Goal: Task Accomplishment & Management: Use online tool/utility

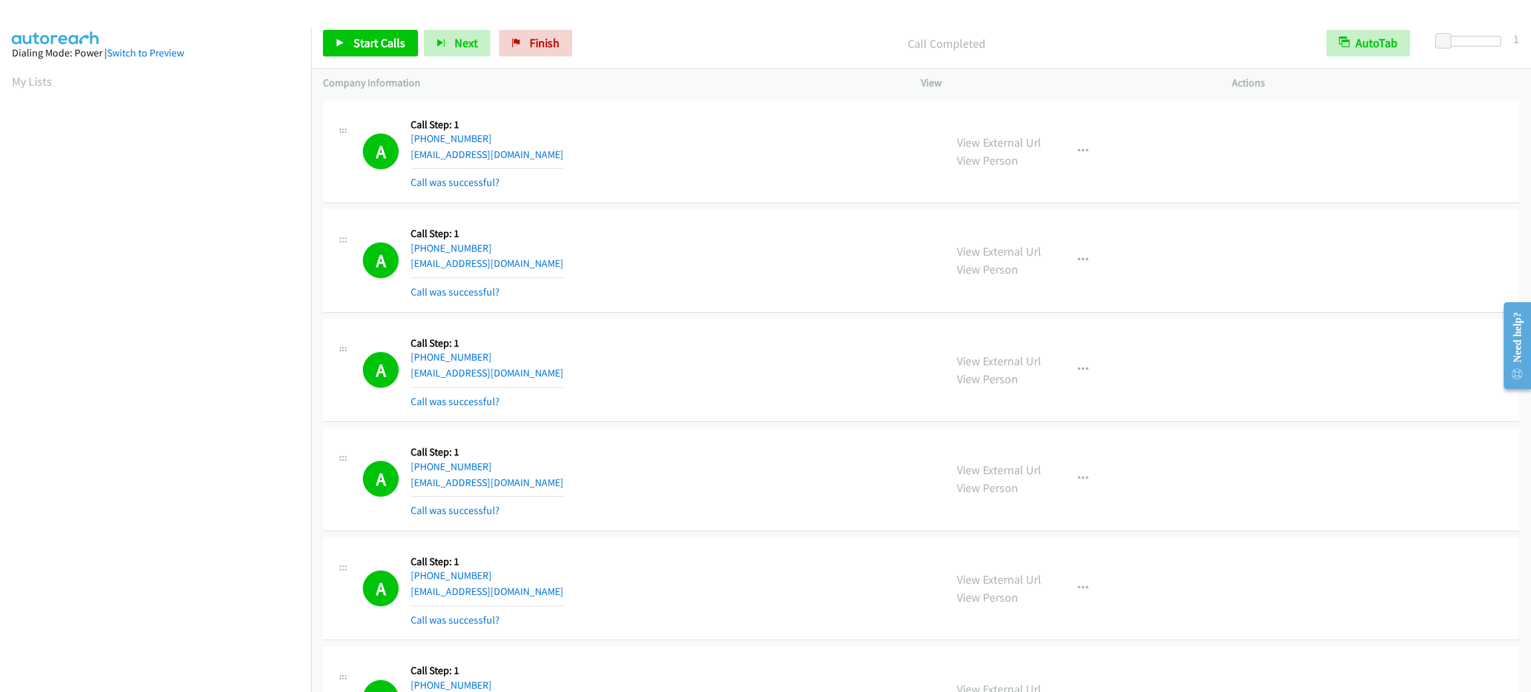
scroll to position [58, 0]
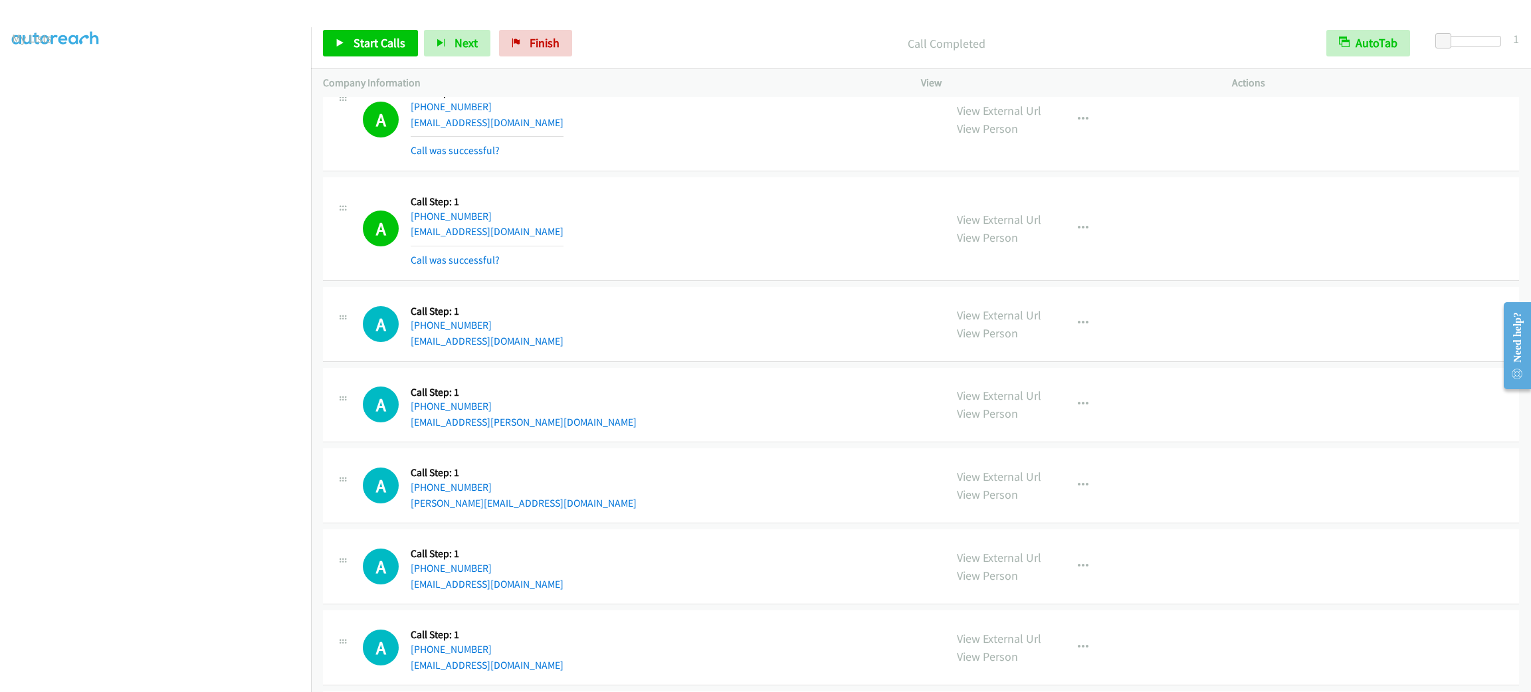
click at [747, 167] on div "A Callback Scheduled Call Step: 1 [GEOGRAPHIC_DATA]/[GEOGRAPHIC_DATA] [PHONE_NU…" at bounding box center [921, 120] width 1196 height 104
click at [390, 38] on span "Start Calls" at bounding box center [379, 42] width 52 height 15
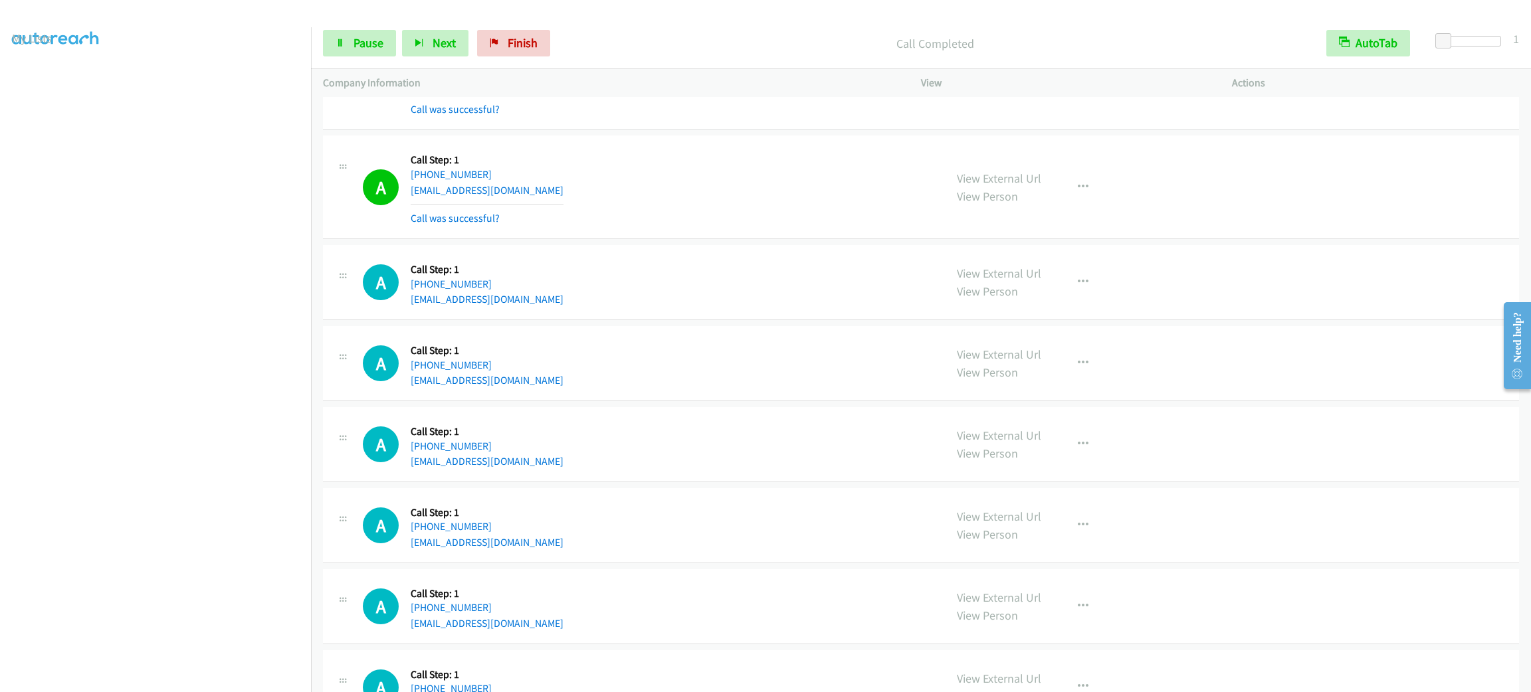
scroll to position [1594, 0]
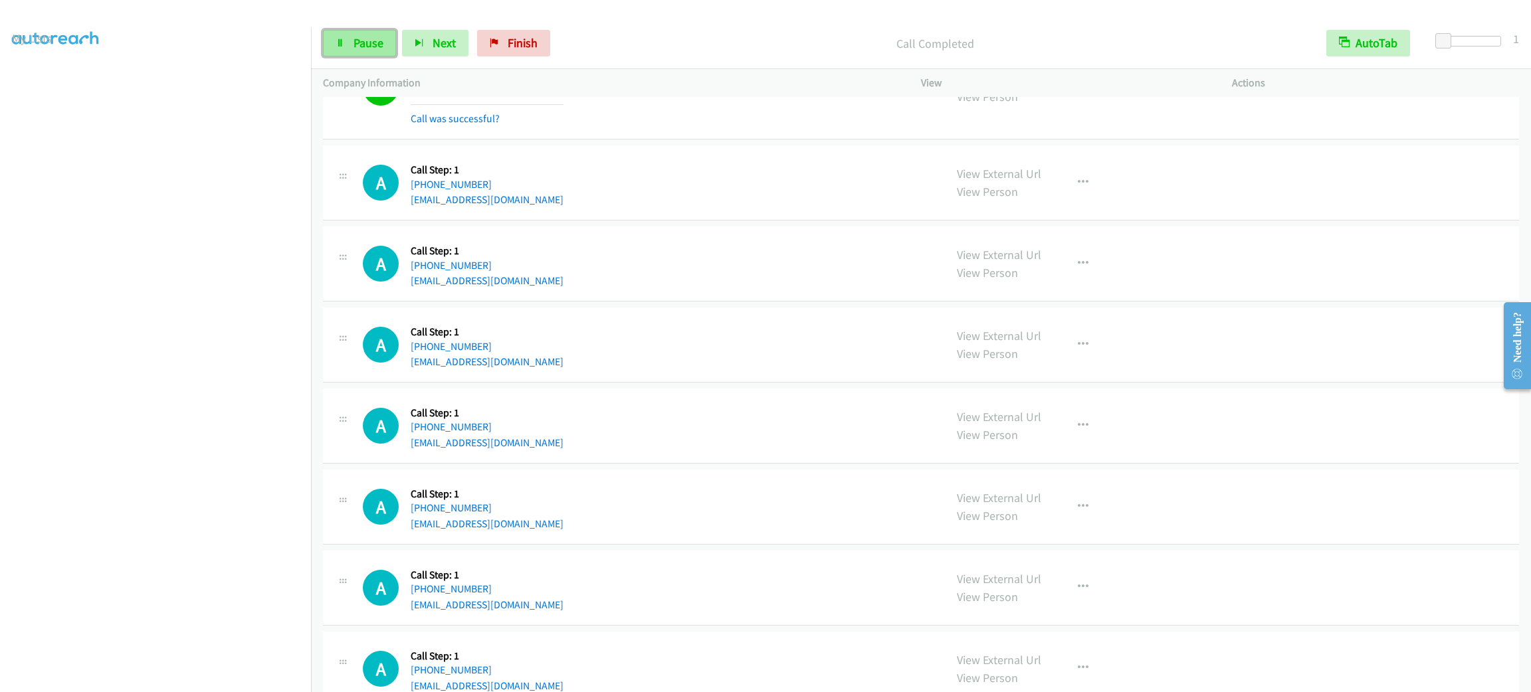
click at [377, 50] on link "Pause" at bounding box center [359, 43] width 73 height 27
click at [374, 35] on span "Start Calls" at bounding box center [379, 42] width 52 height 15
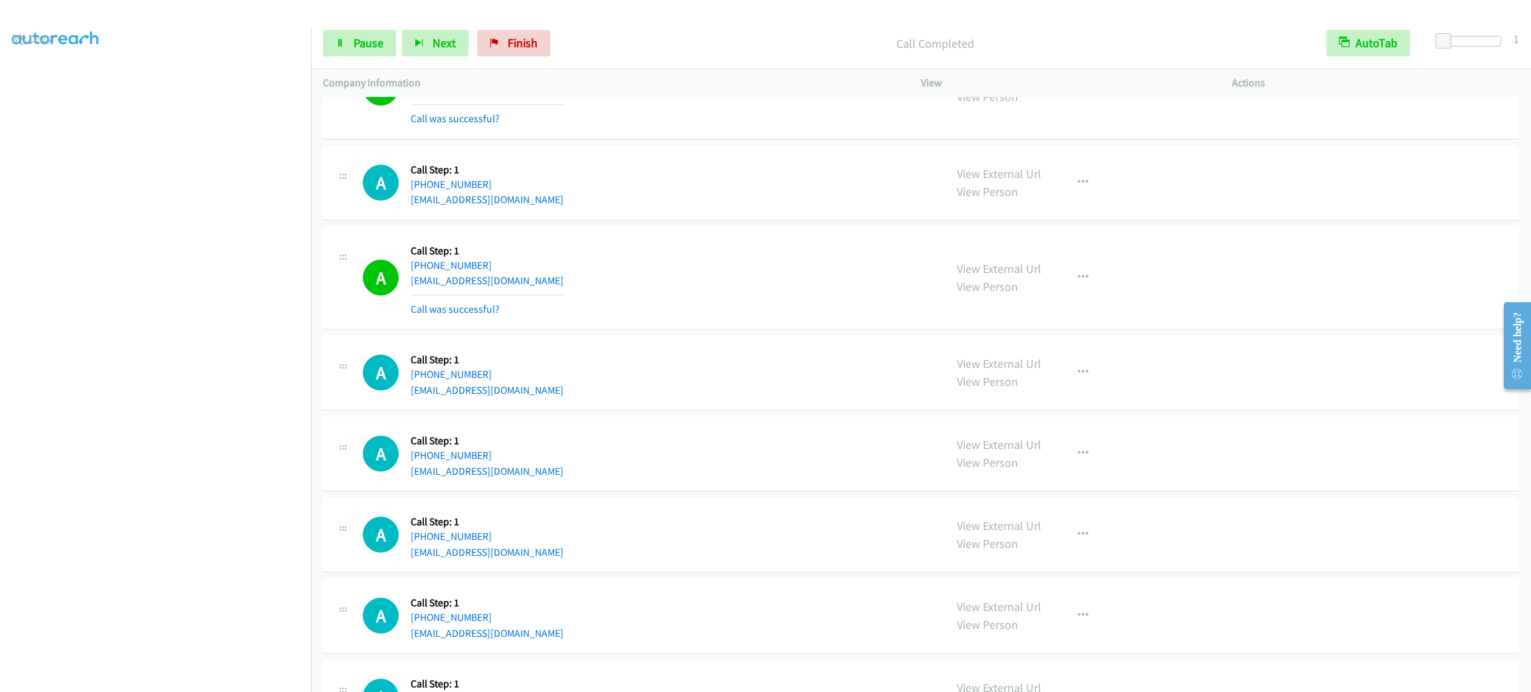
scroll to position [1694, 0]
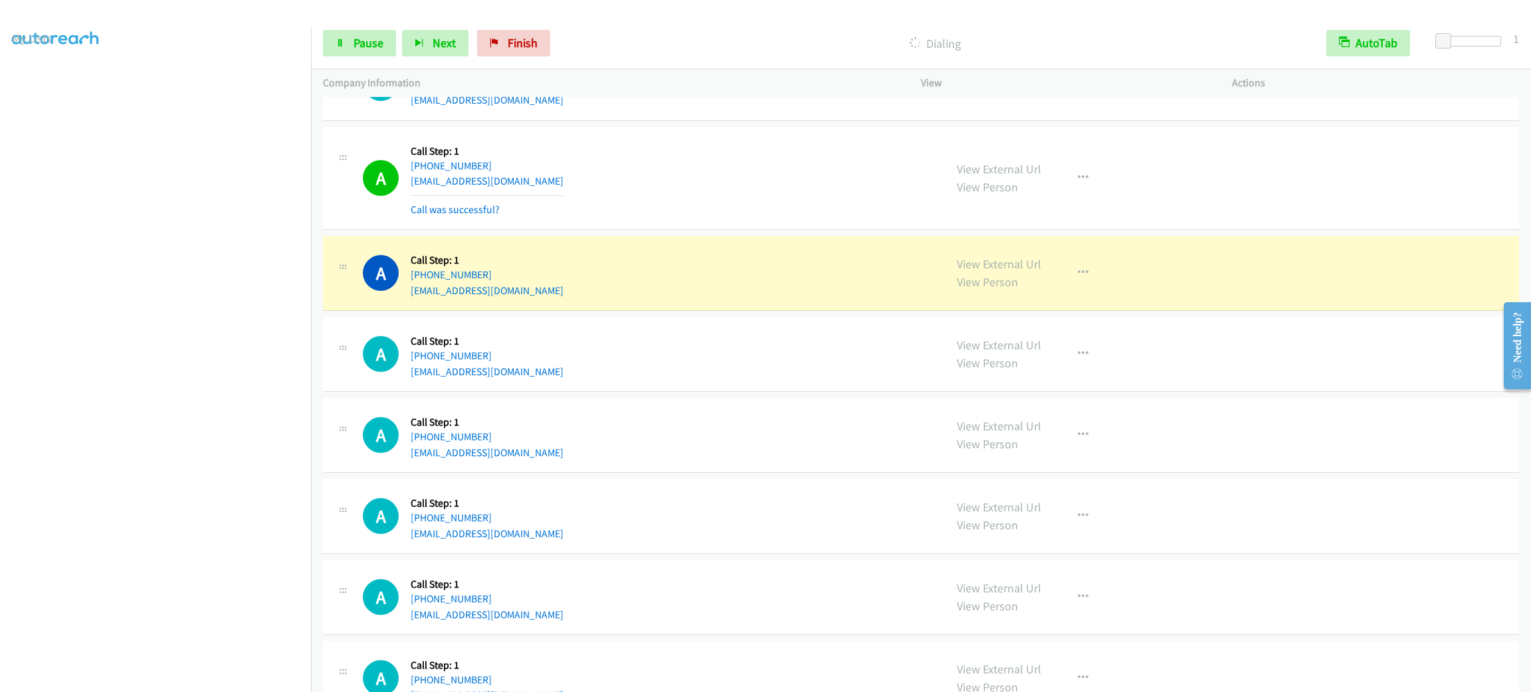
click at [628, 201] on div "A Callback Scheduled Call Step: 1 [GEOGRAPHIC_DATA]/[GEOGRAPHIC_DATA] [PHONE_NU…" at bounding box center [648, 178] width 570 height 79
click at [635, 203] on div "A Callback Scheduled Call Step: 1 [GEOGRAPHIC_DATA]/[GEOGRAPHIC_DATA] [PHONE_NU…" at bounding box center [648, 178] width 570 height 79
click at [640, 205] on div "A Callback Scheduled Call Step: 1 [GEOGRAPHIC_DATA]/[GEOGRAPHIC_DATA] [PHONE_NU…" at bounding box center [648, 178] width 570 height 79
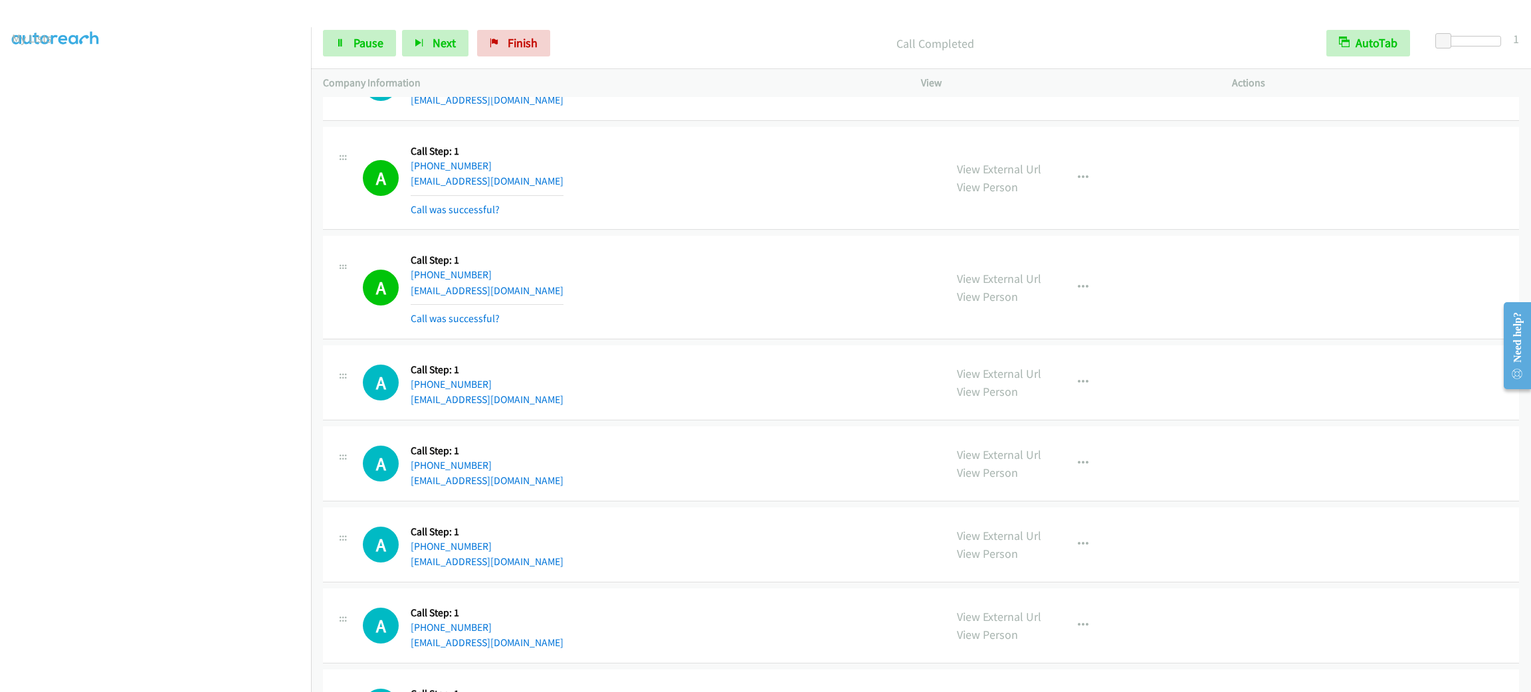
click at [161, 676] on section at bounding box center [155, 377] width 287 height 636
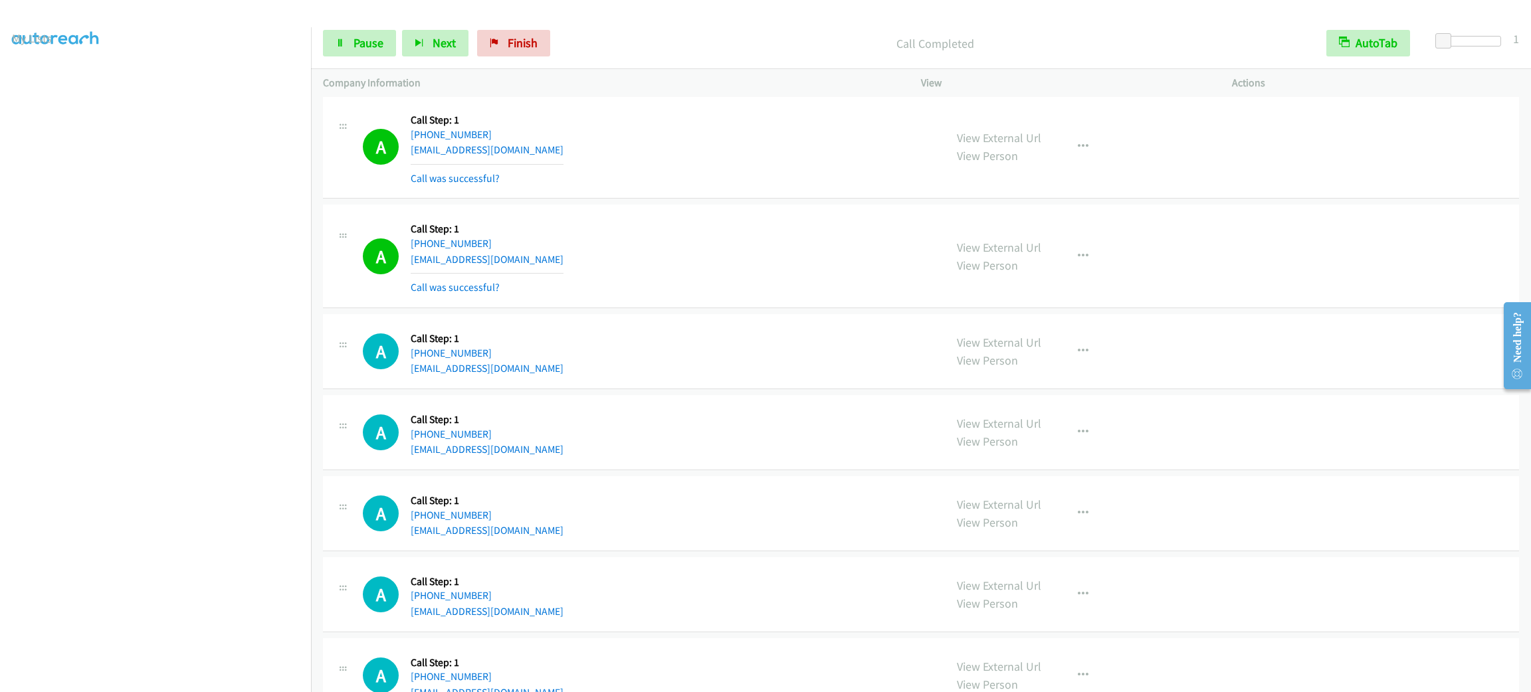
scroll to position [2590, 0]
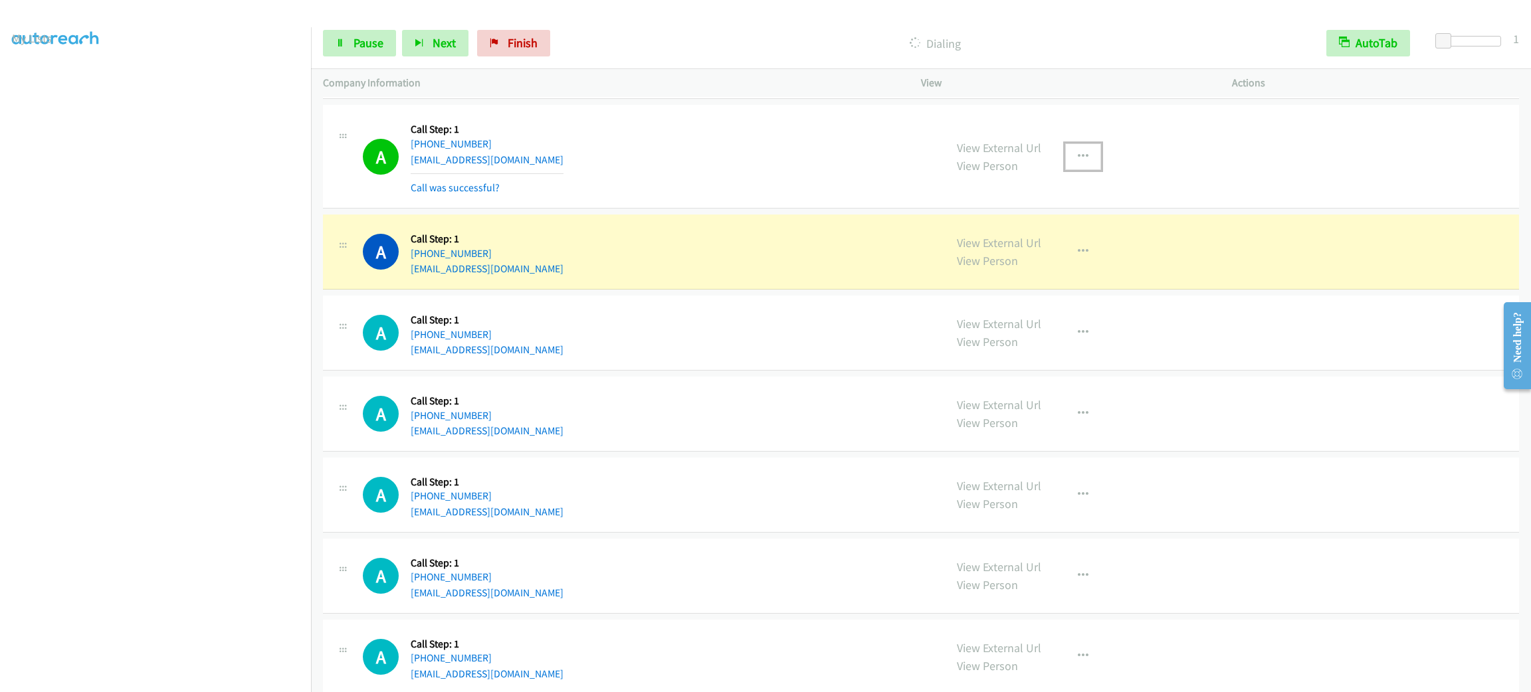
click at [1078, 162] on icon "button" at bounding box center [1083, 156] width 11 height 11
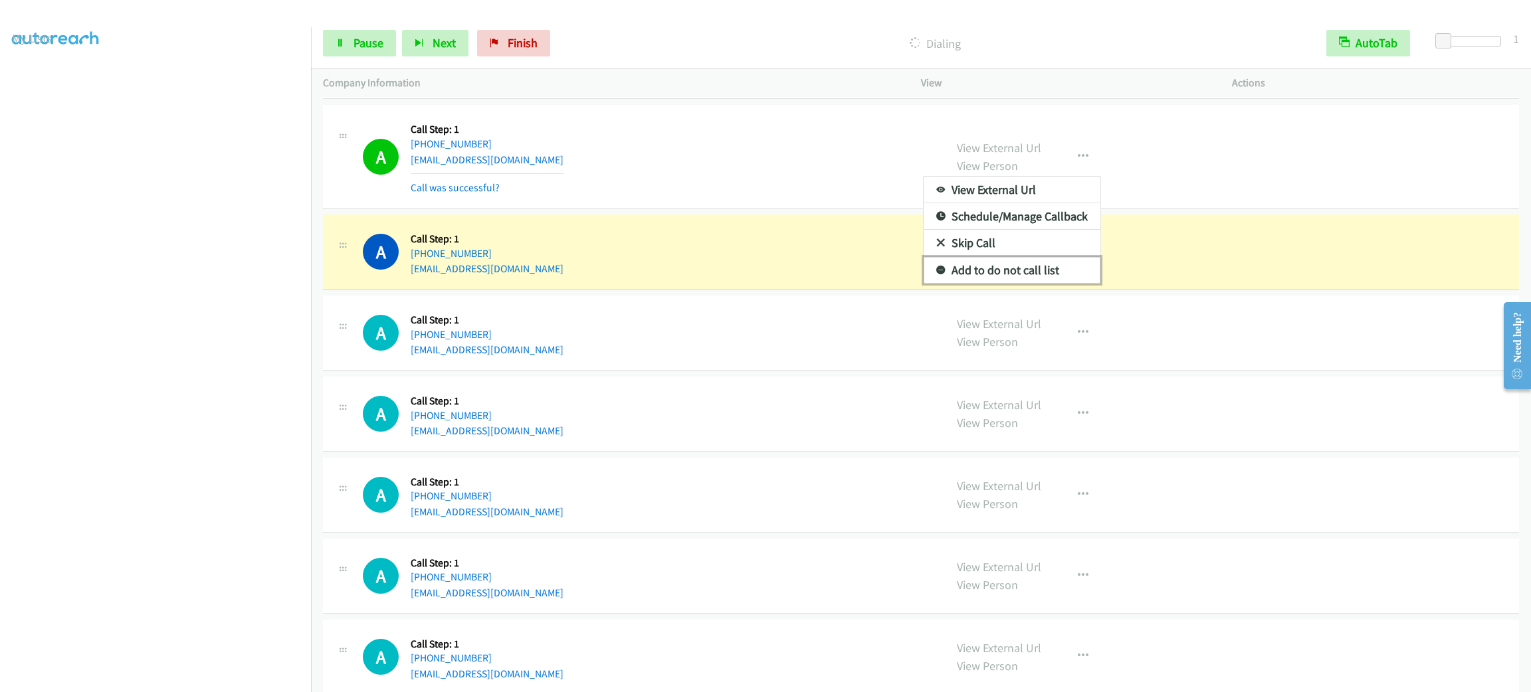
click at [1062, 272] on link "Add to do not call list" at bounding box center [1011, 270] width 177 height 27
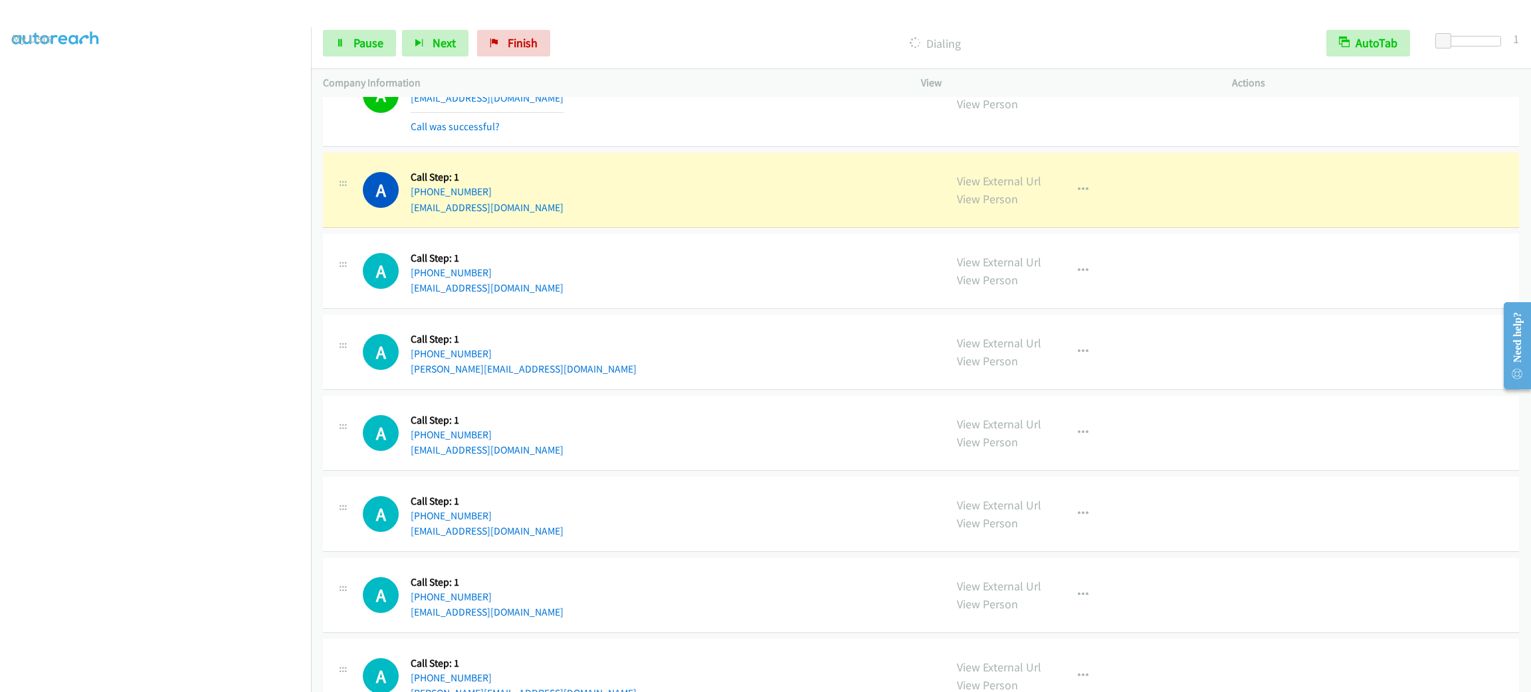
scroll to position [3189, 0]
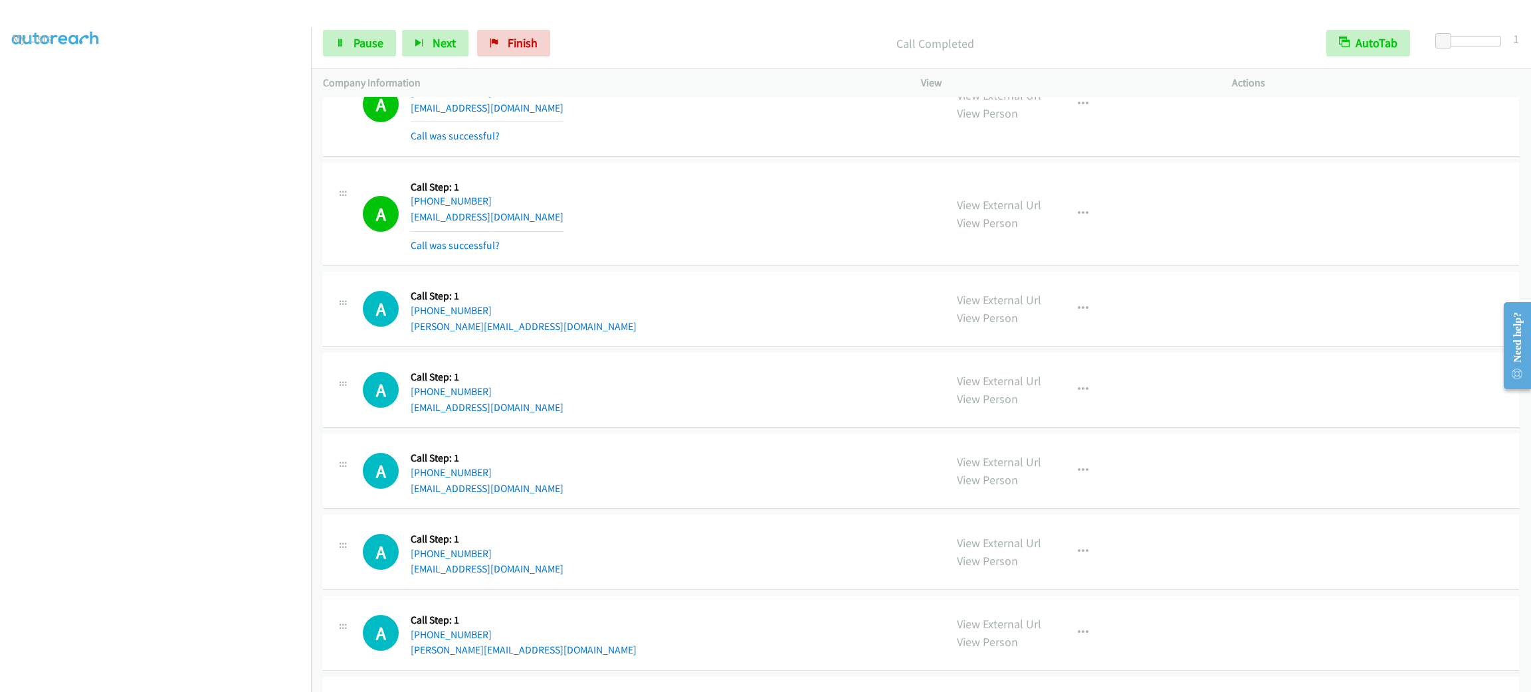
click at [1058, 218] on div "View External Url View Person View External Url Email Schedule/Manage Callback …" at bounding box center [1106, 214] width 323 height 79
click at [1070, 219] on button "button" at bounding box center [1083, 214] width 36 height 27
click at [1041, 324] on link "Add to do not call list" at bounding box center [1011, 327] width 177 height 27
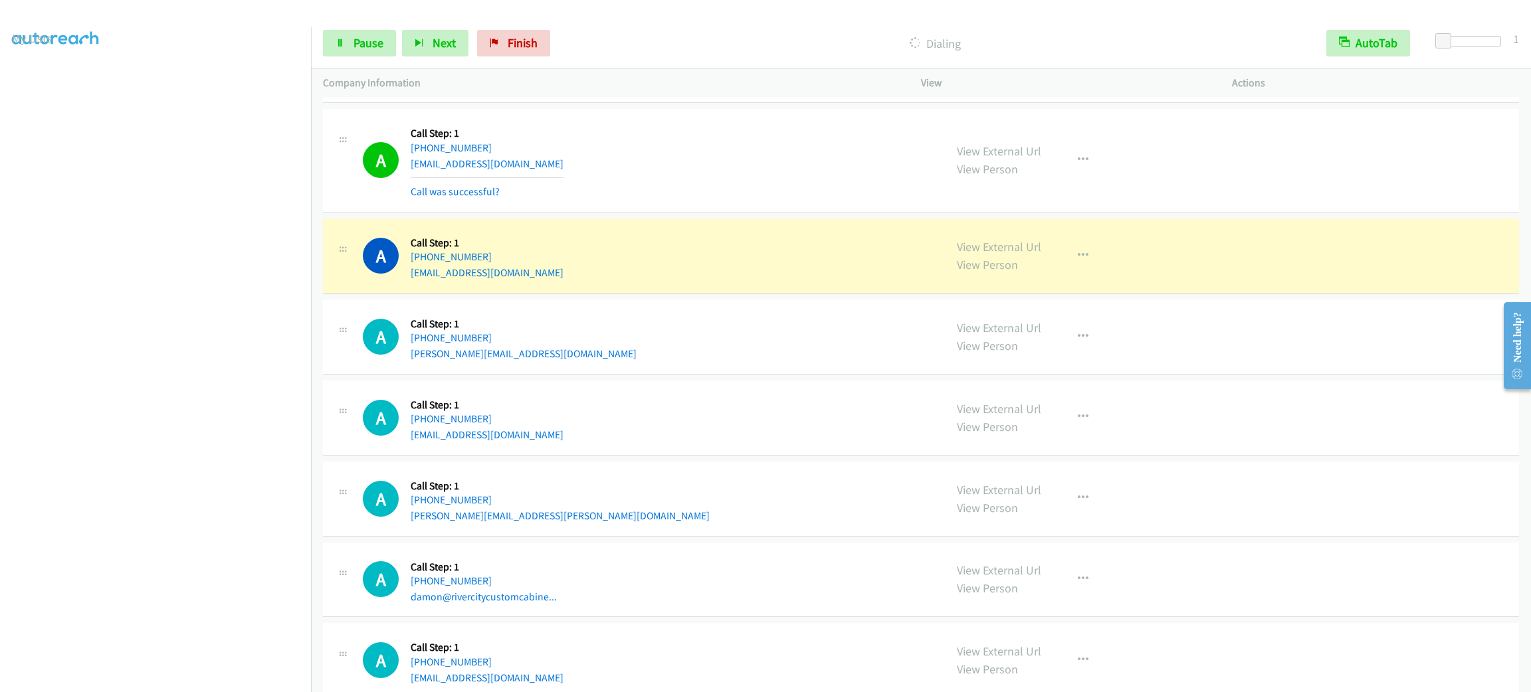
scroll to position [4982, 0]
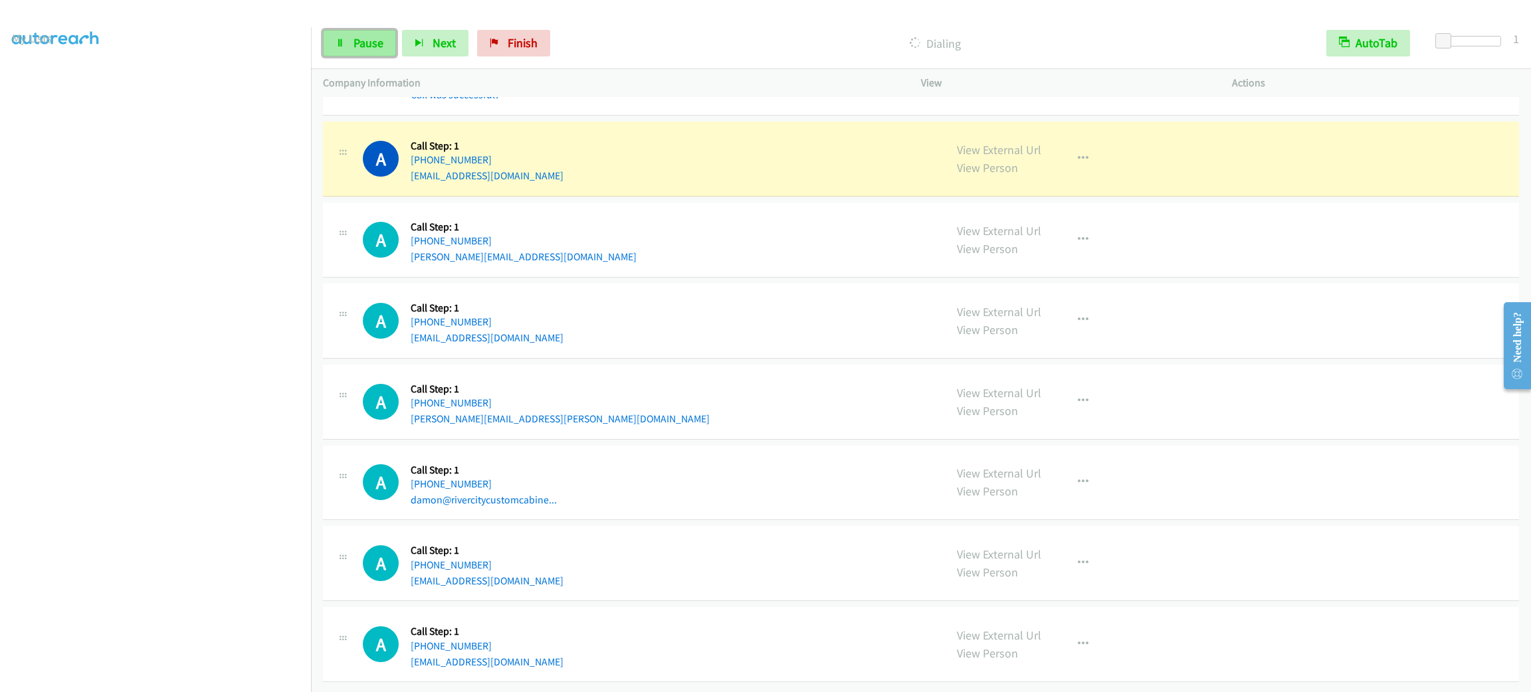
click at [365, 37] on span "Pause" at bounding box center [368, 42] width 30 height 15
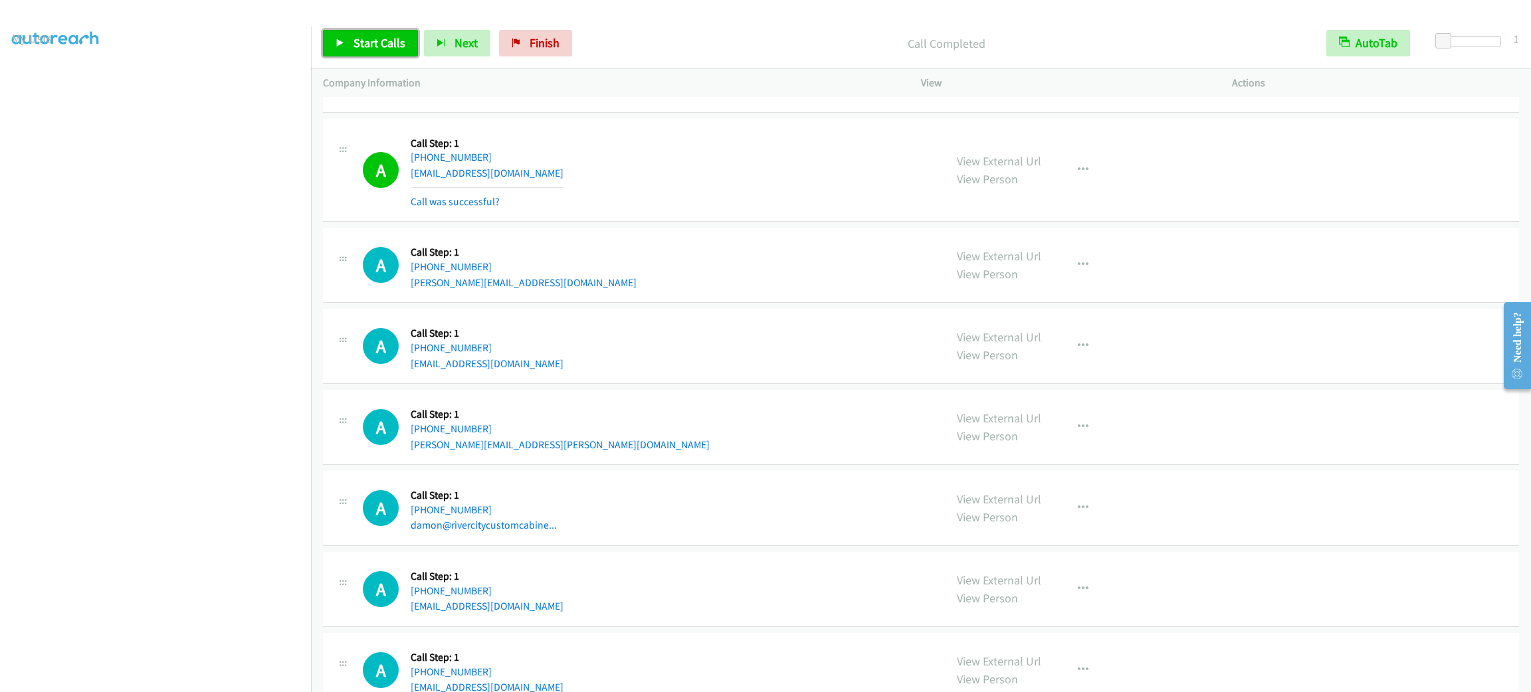
click at [391, 33] on link "Start Calls" at bounding box center [370, 43] width 95 height 27
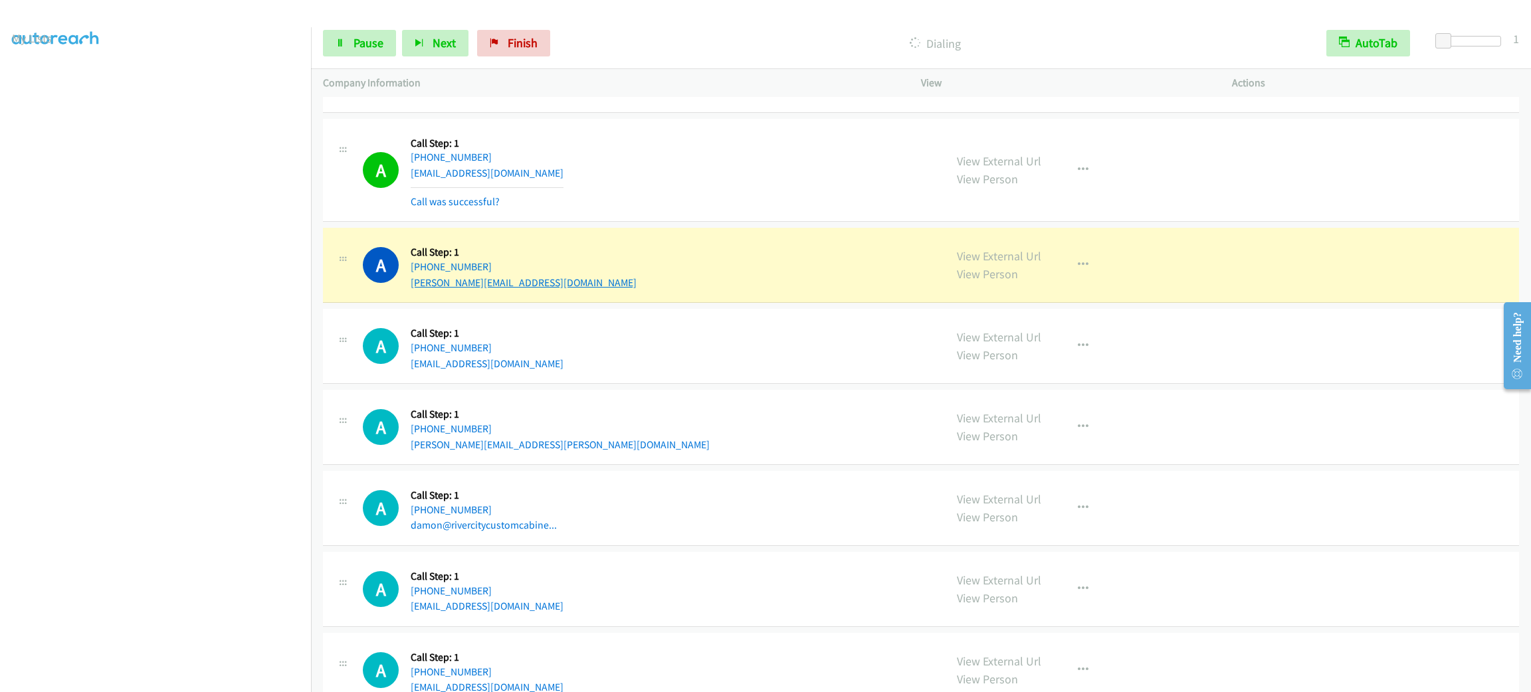
scroll to position [5082, 0]
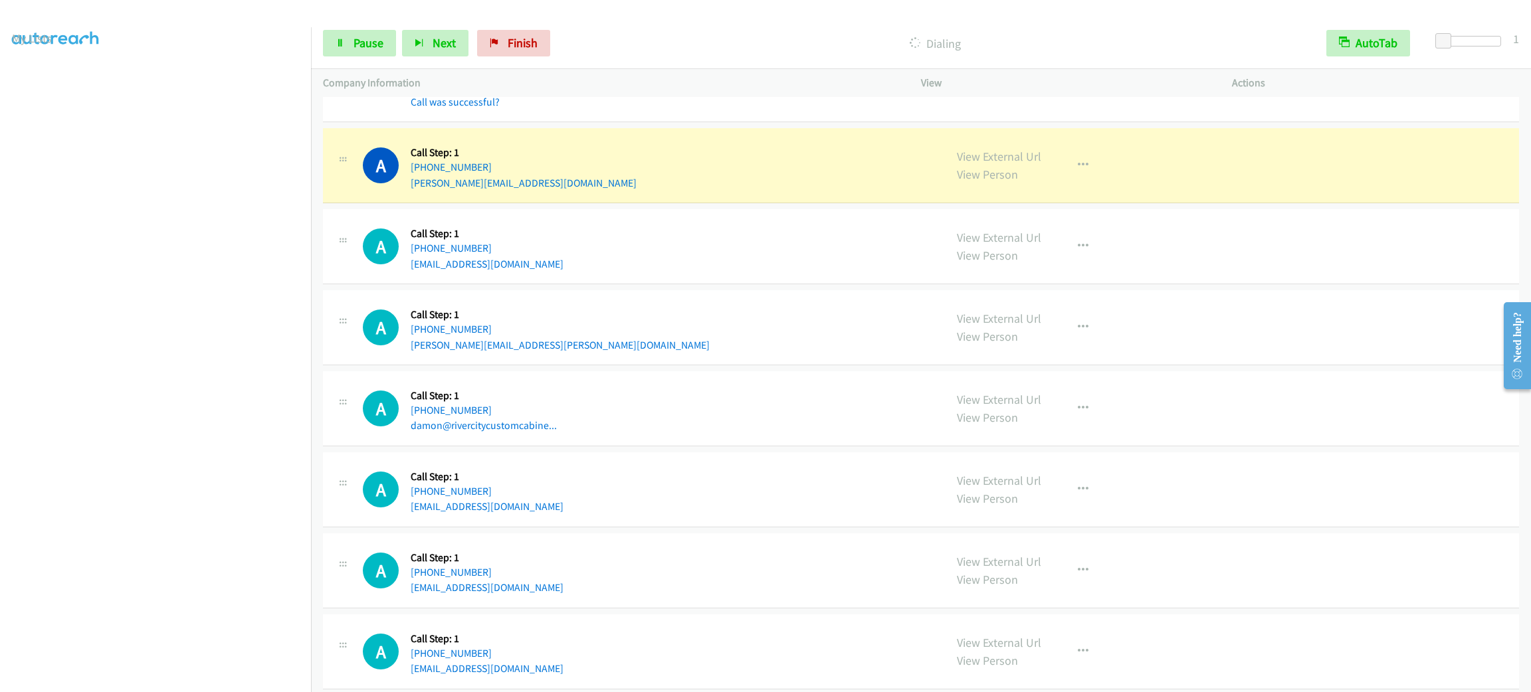
click at [796, 239] on div "A Callback Scheduled Call Step: 1 [GEOGRAPHIC_DATA]/[GEOGRAPHIC_DATA] [PHONE_NU…" at bounding box center [648, 246] width 570 height 50
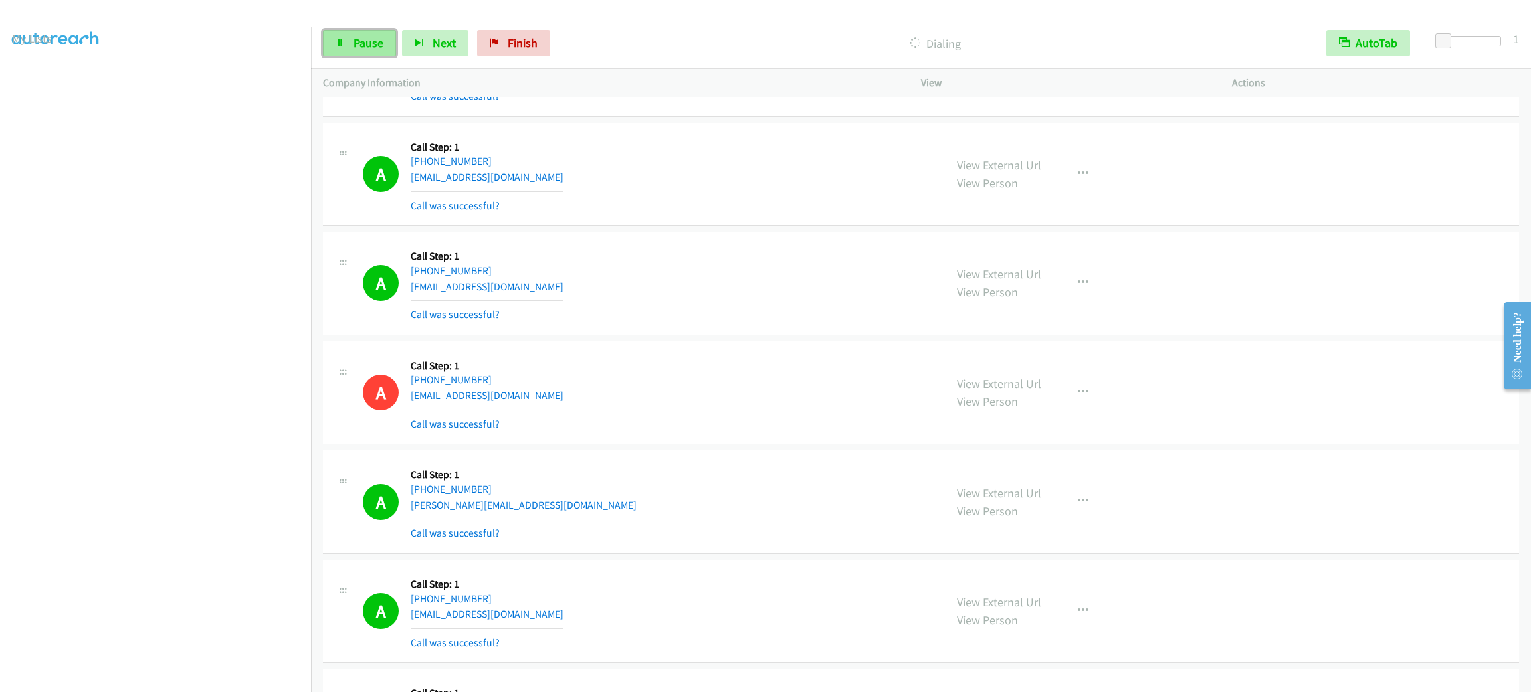
drag, startPoint x: 368, startPoint y: 37, endPoint x: 373, endPoint y: 30, distance: 8.7
click at [368, 39] on span "Pause" at bounding box center [368, 42] width 30 height 15
drag, startPoint x: 393, startPoint y: 30, endPoint x: 403, endPoint y: 33, distance: 11.1
click at [393, 30] on link "Start Calls" at bounding box center [370, 43] width 95 height 27
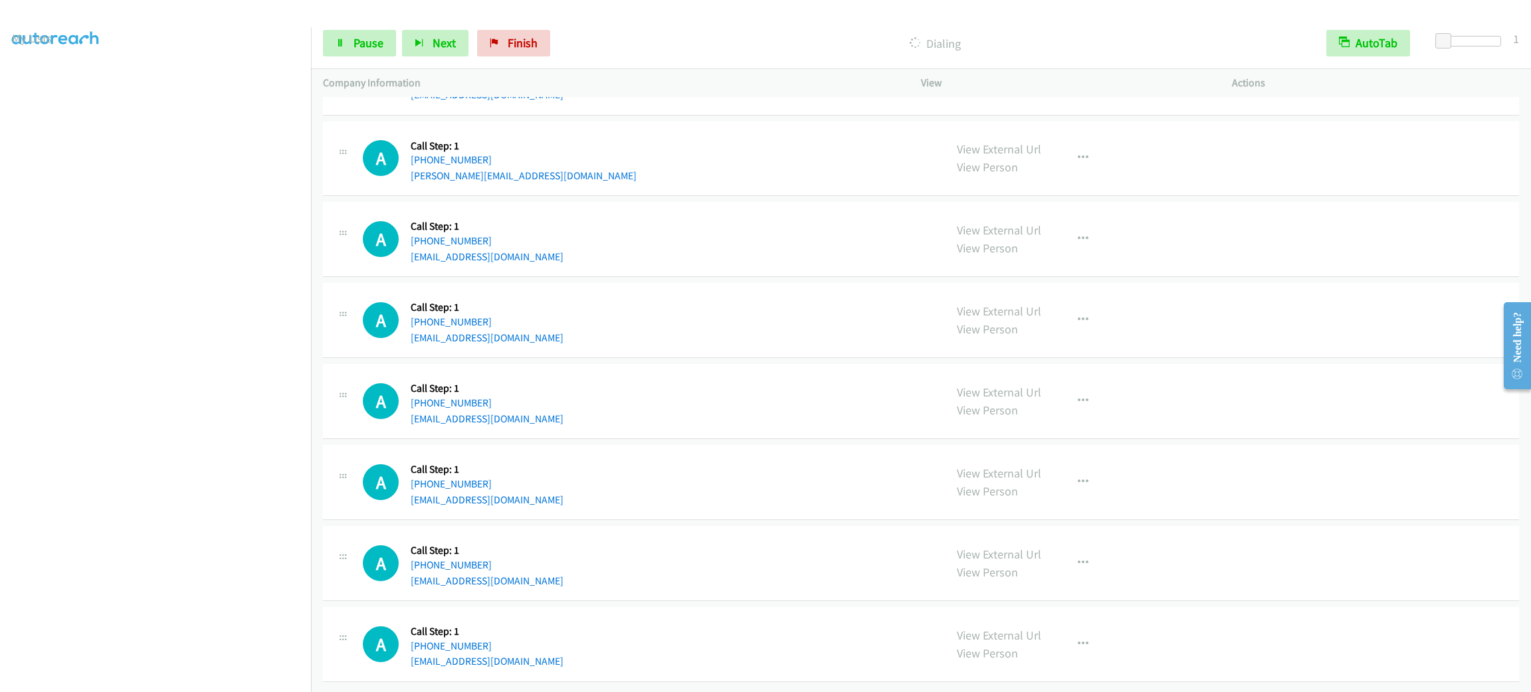
drag, startPoint x: 662, startPoint y: 147, endPoint x: 719, endPoint y: 565, distance: 421.7
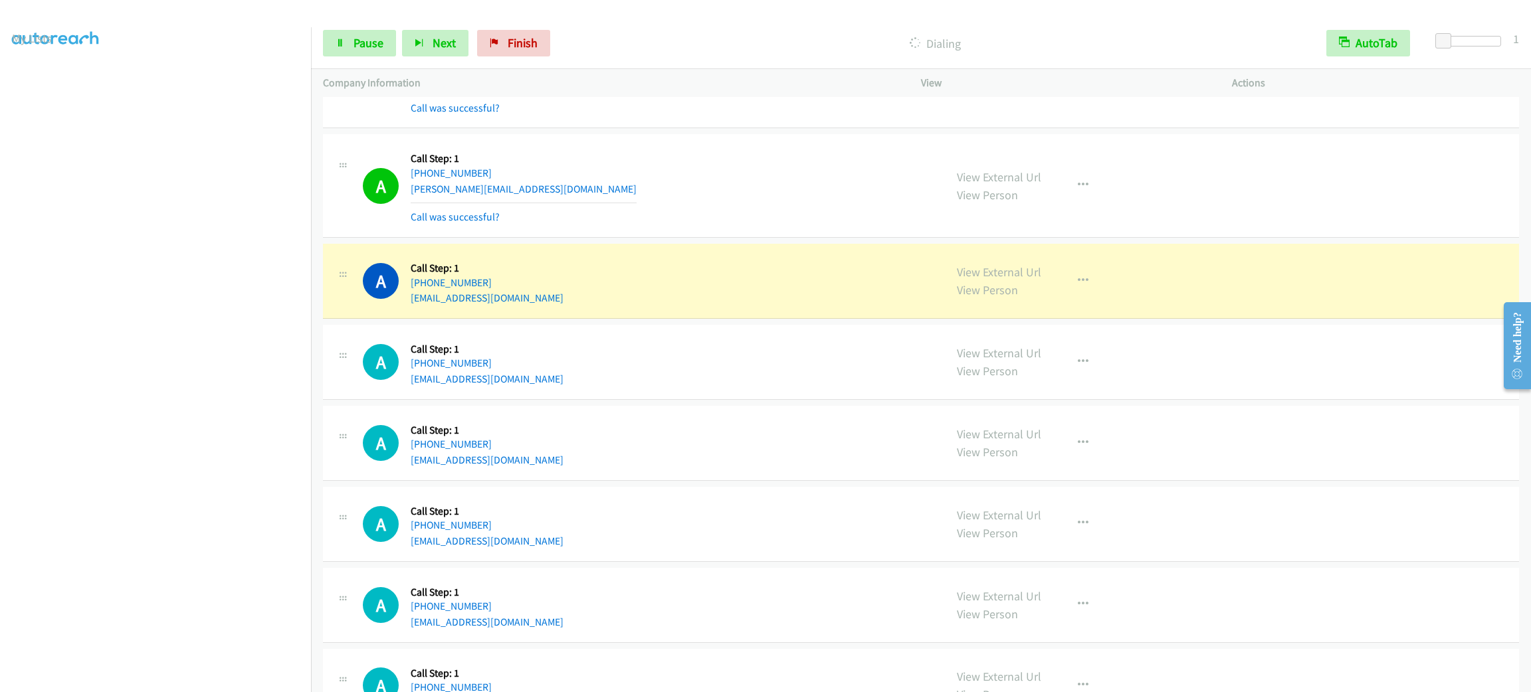
scroll to position [5941, 0]
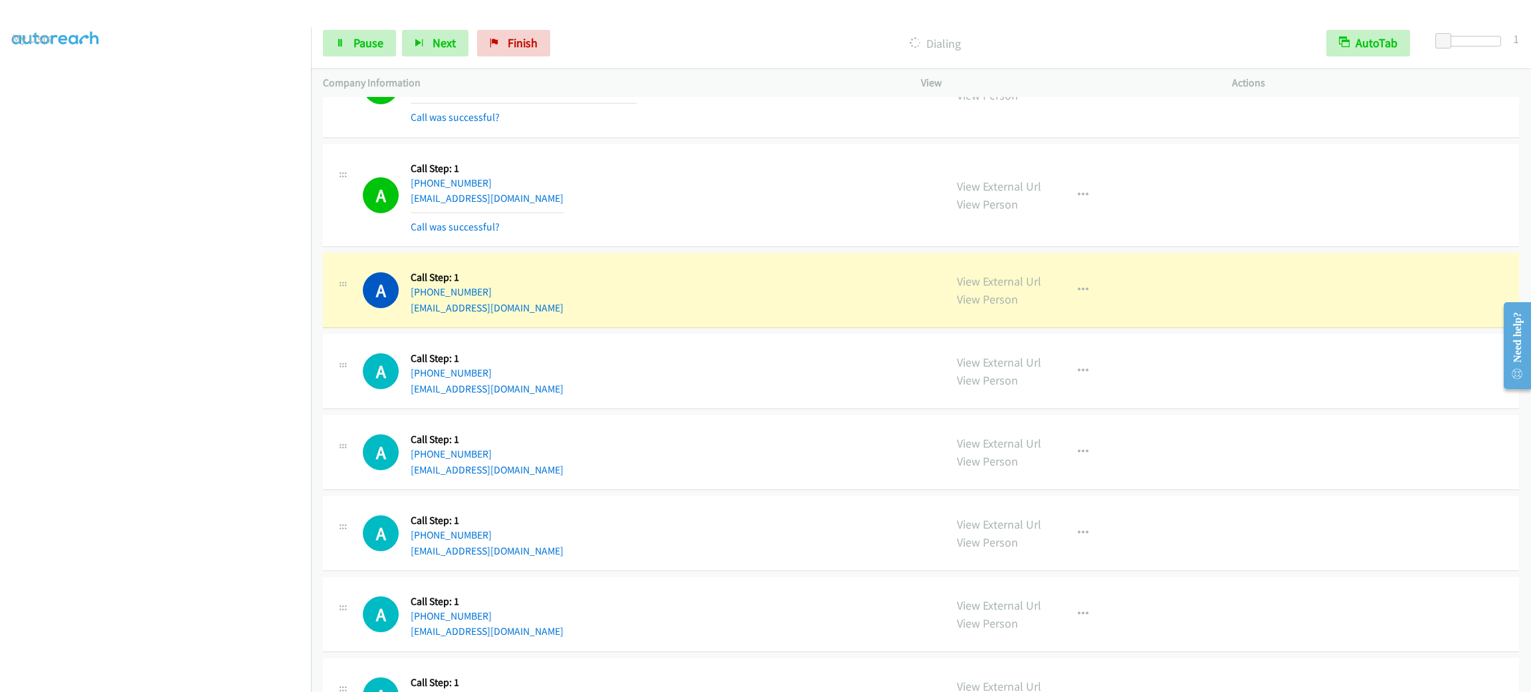
click at [757, 218] on div "A Callback Scheduled Call Step: 1 America/Los_Angeles [PHONE_NUMBER] [EMAIL_ADD…" at bounding box center [648, 195] width 570 height 79
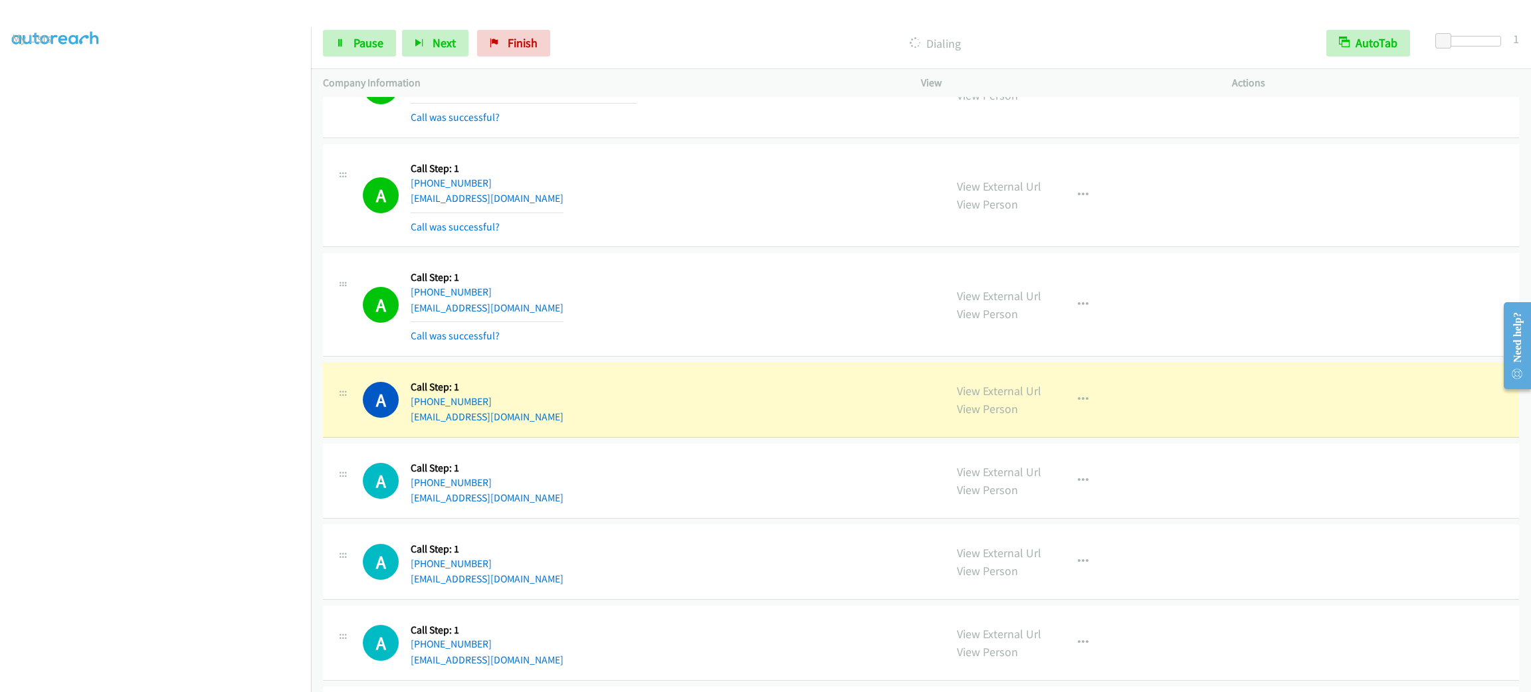
click at [183, 676] on section at bounding box center [155, 377] width 287 height 636
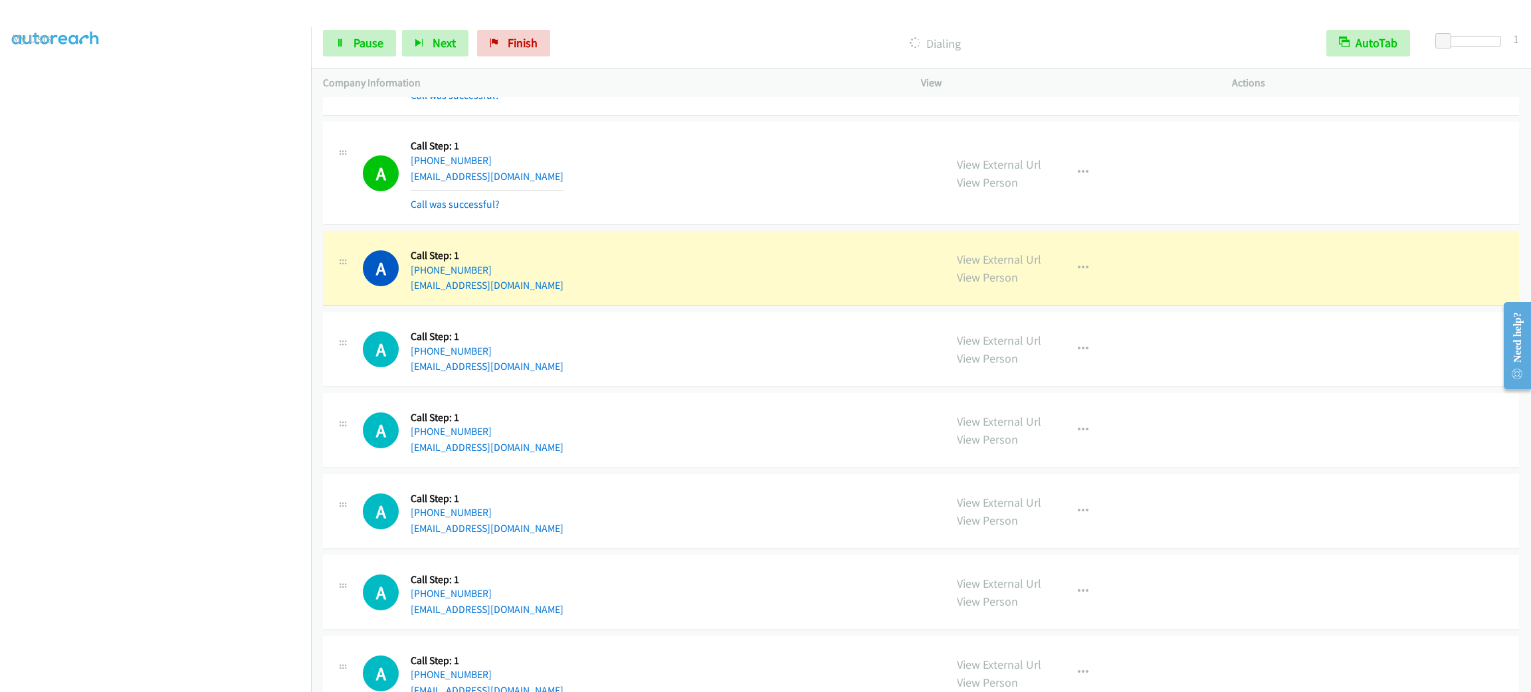
scroll to position [6937, 0]
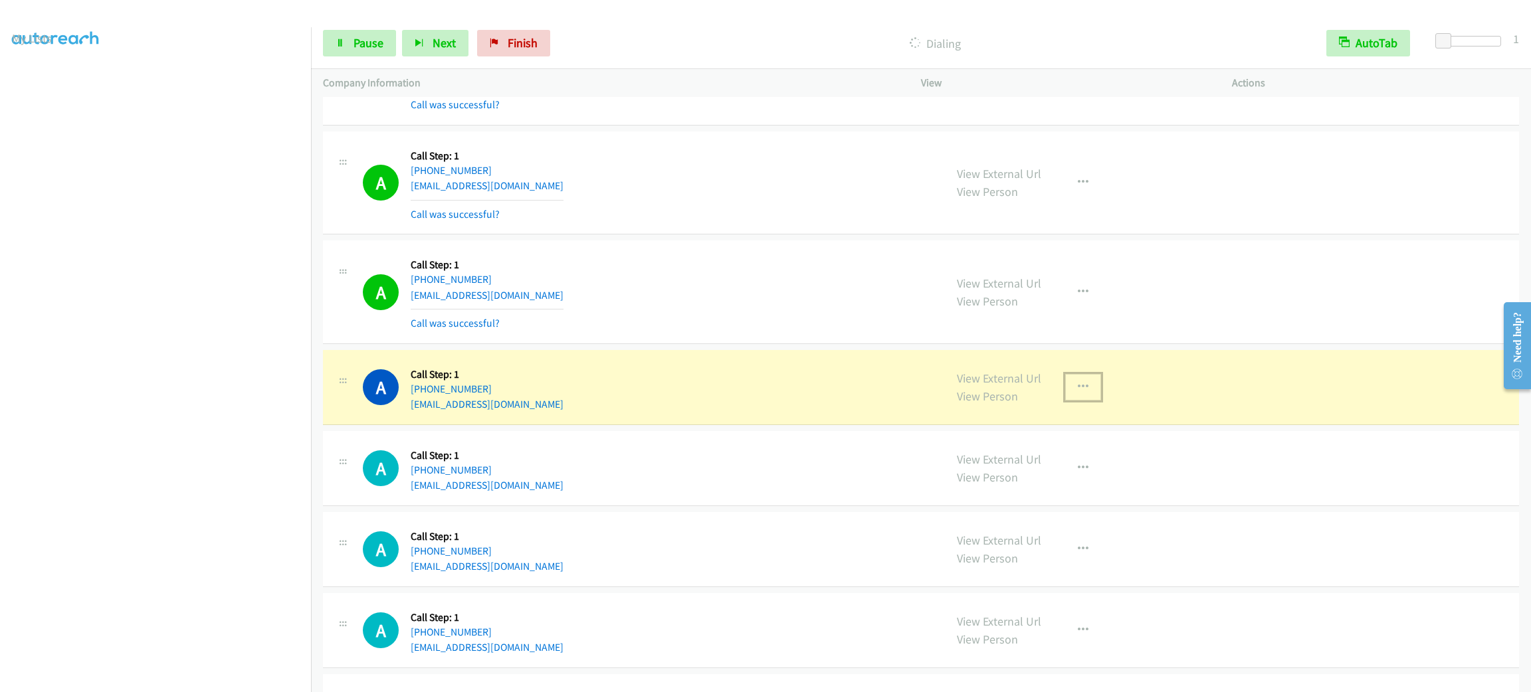
click at [1090, 401] on button "button" at bounding box center [1083, 387] width 36 height 27
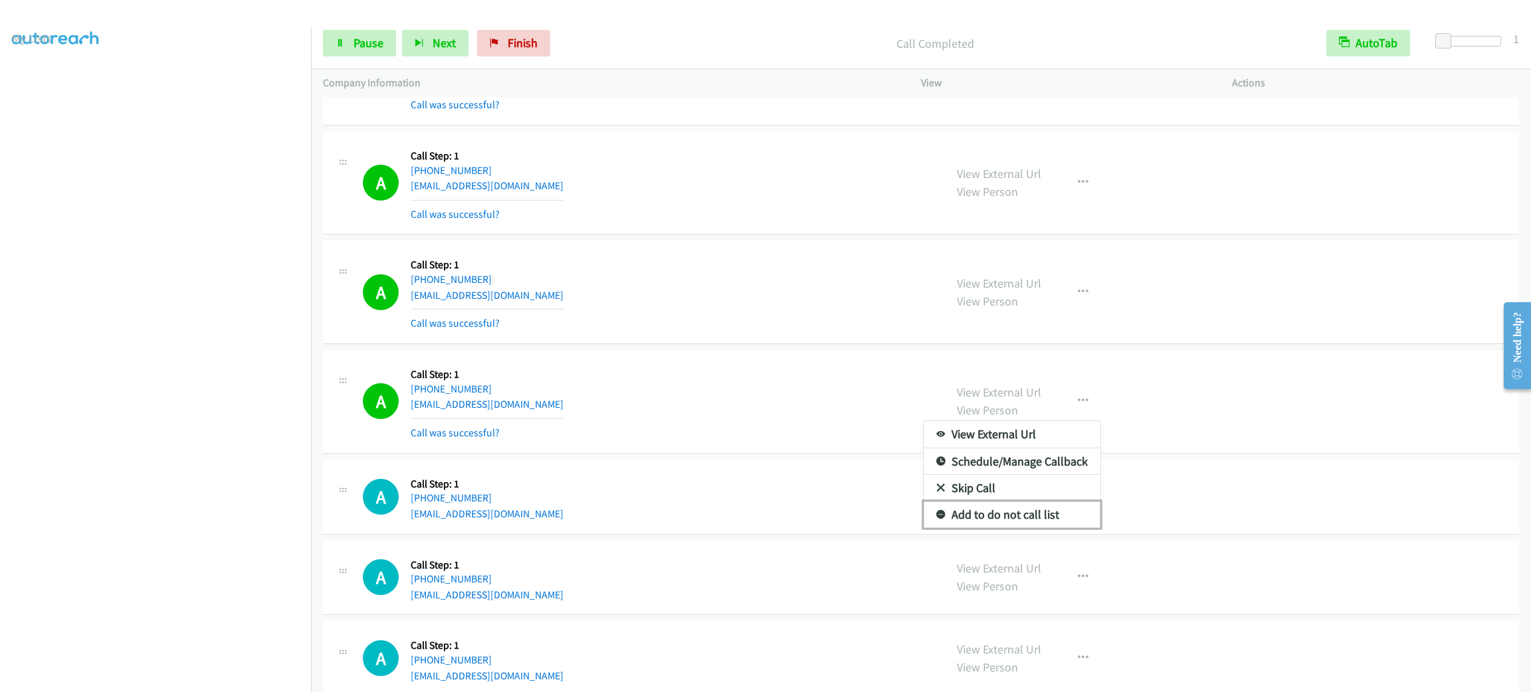
click at [1051, 528] on link "Add to do not call list" at bounding box center [1011, 515] width 177 height 27
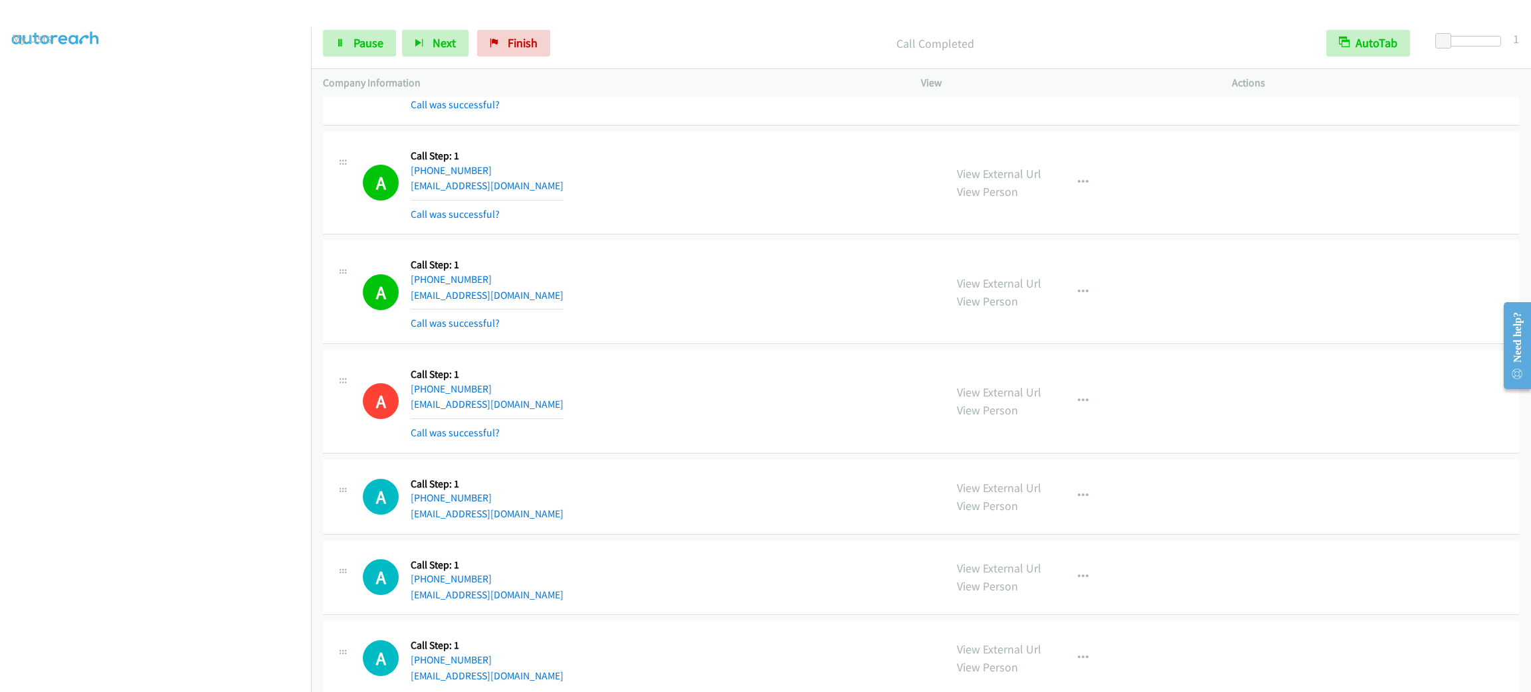
scroll to position [7137, 0]
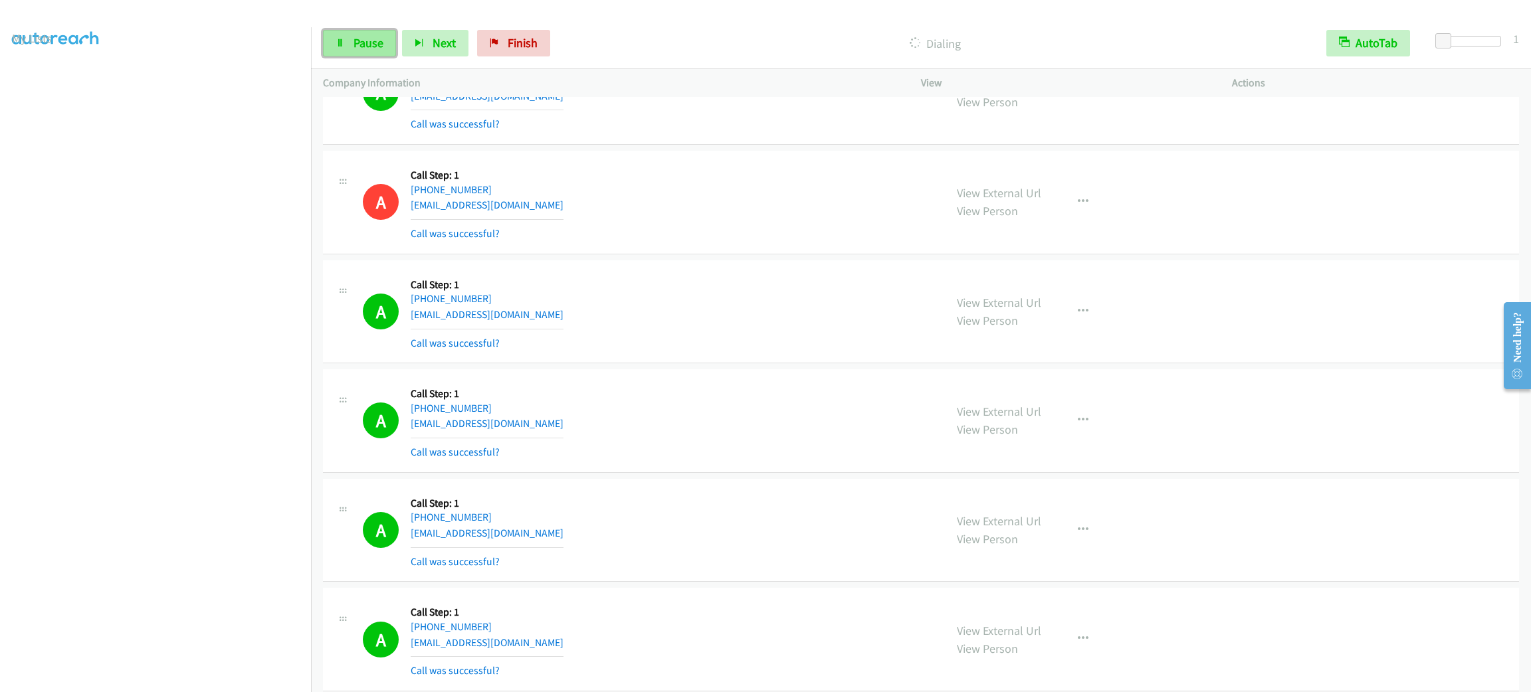
click at [366, 34] on link "Pause" at bounding box center [359, 43] width 73 height 27
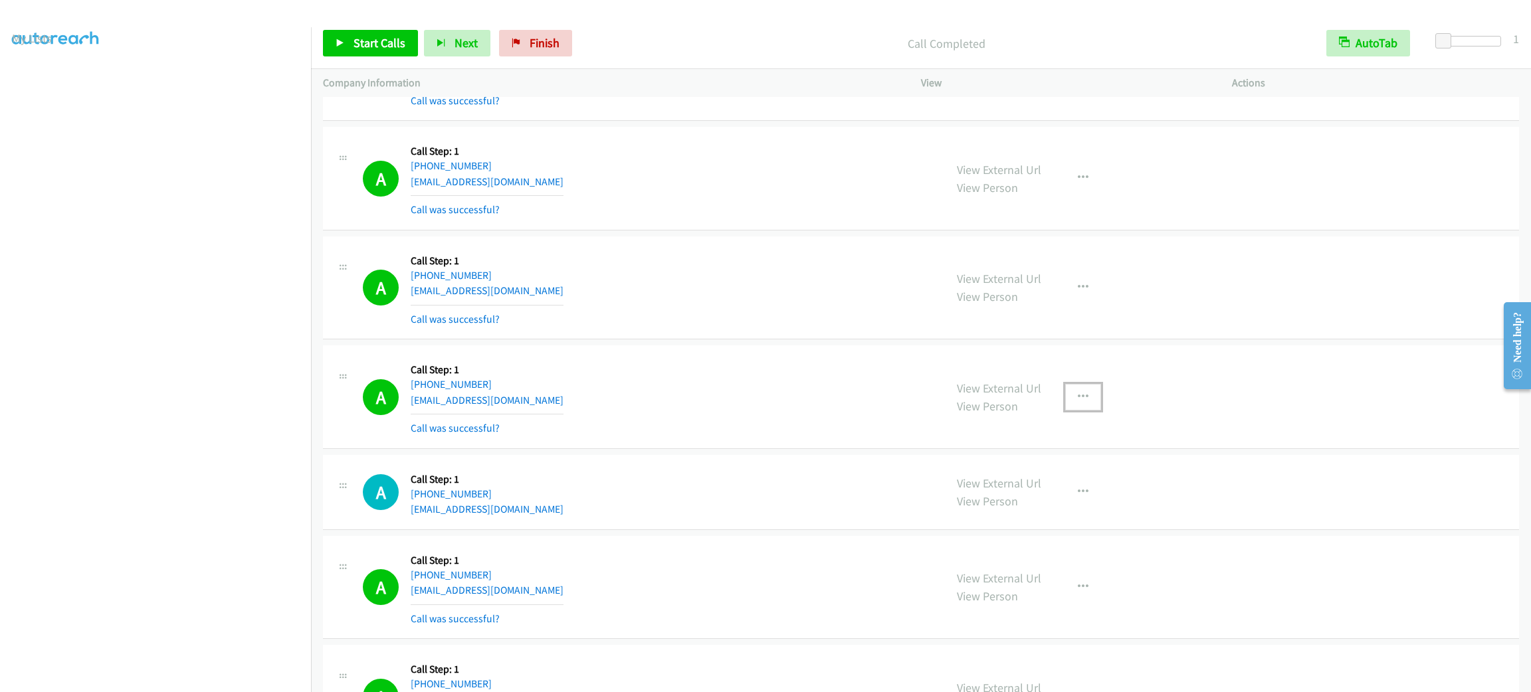
drag, startPoint x: 1057, startPoint y: 406, endPoint x: 1062, endPoint y: 448, distance: 42.8
click at [1065, 406] on button "button" at bounding box center [1083, 397] width 36 height 27
click at [1064, 518] on link "Add to do not call list" at bounding box center [1011, 511] width 177 height 27
click at [895, 249] on div "A Callback Scheduled Call Step: 1 America/Los_Angeles [PHONE_NUMBER] [EMAIL_ADD…" at bounding box center [921, 289] width 1196 height 104
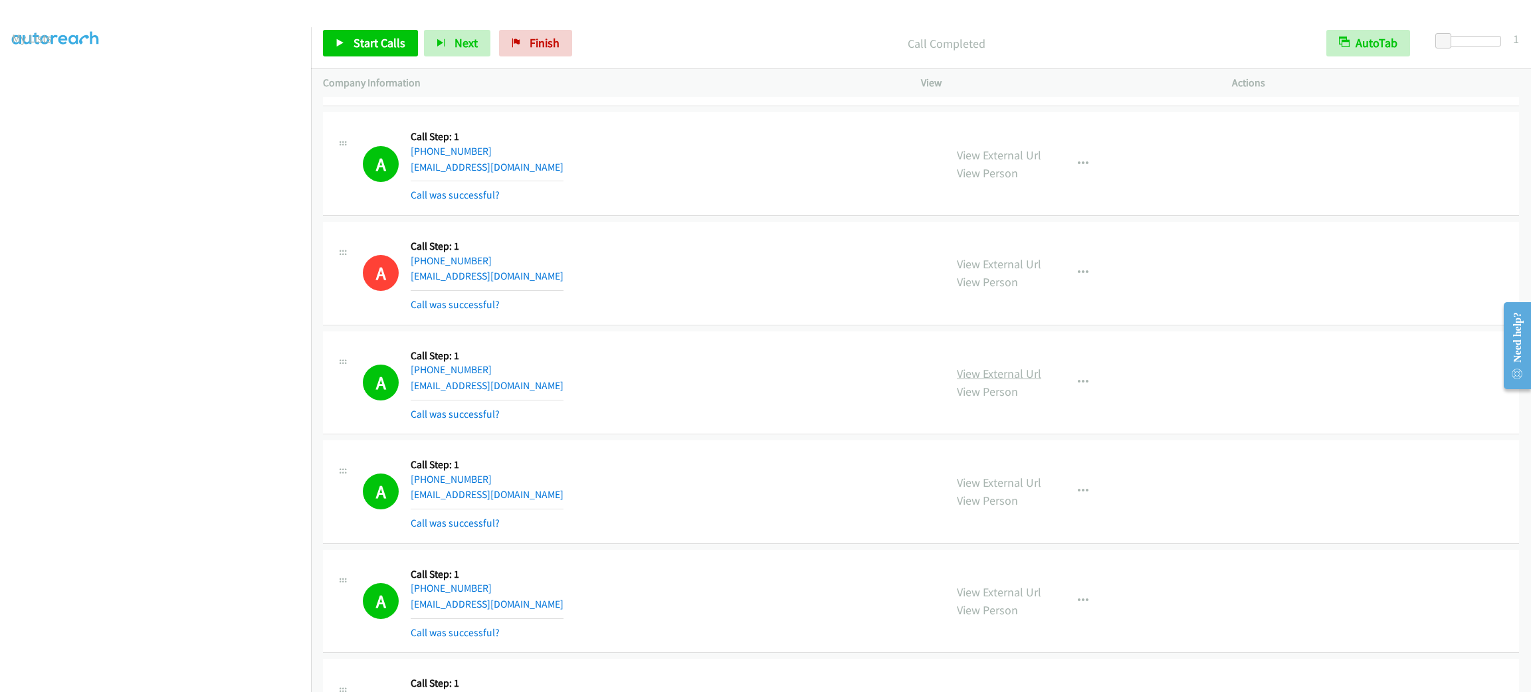
click at [1005, 381] on link "View External Url" at bounding box center [999, 373] width 84 height 15
click at [1078, 389] on icon "button" at bounding box center [1083, 383] width 11 height 11
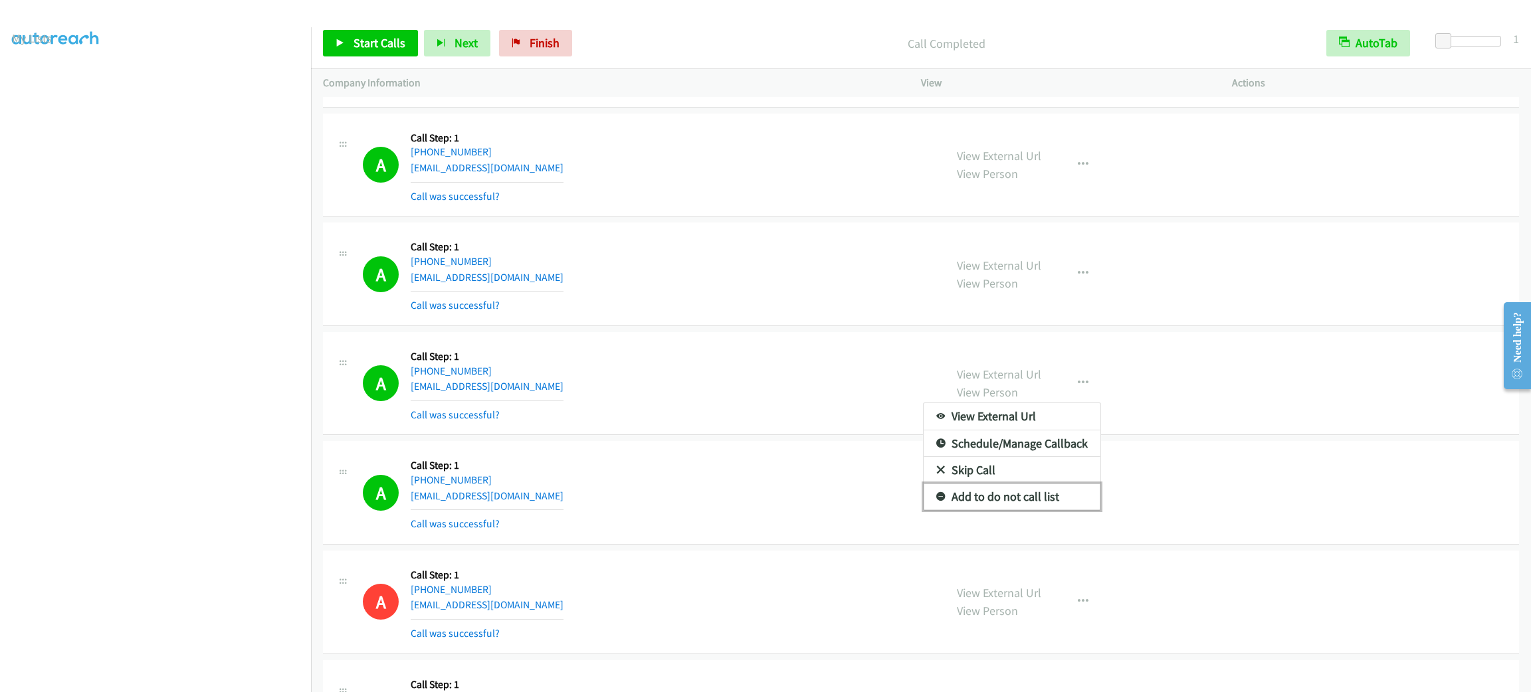
drag, startPoint x: 1036, startPoint y: 516, endPoint x: 890, endPoint y: 377, distance: 201.6
click at [1036, 510] on link "Add to do not call list" at bounding box center [1011, 497] width 177 height 27
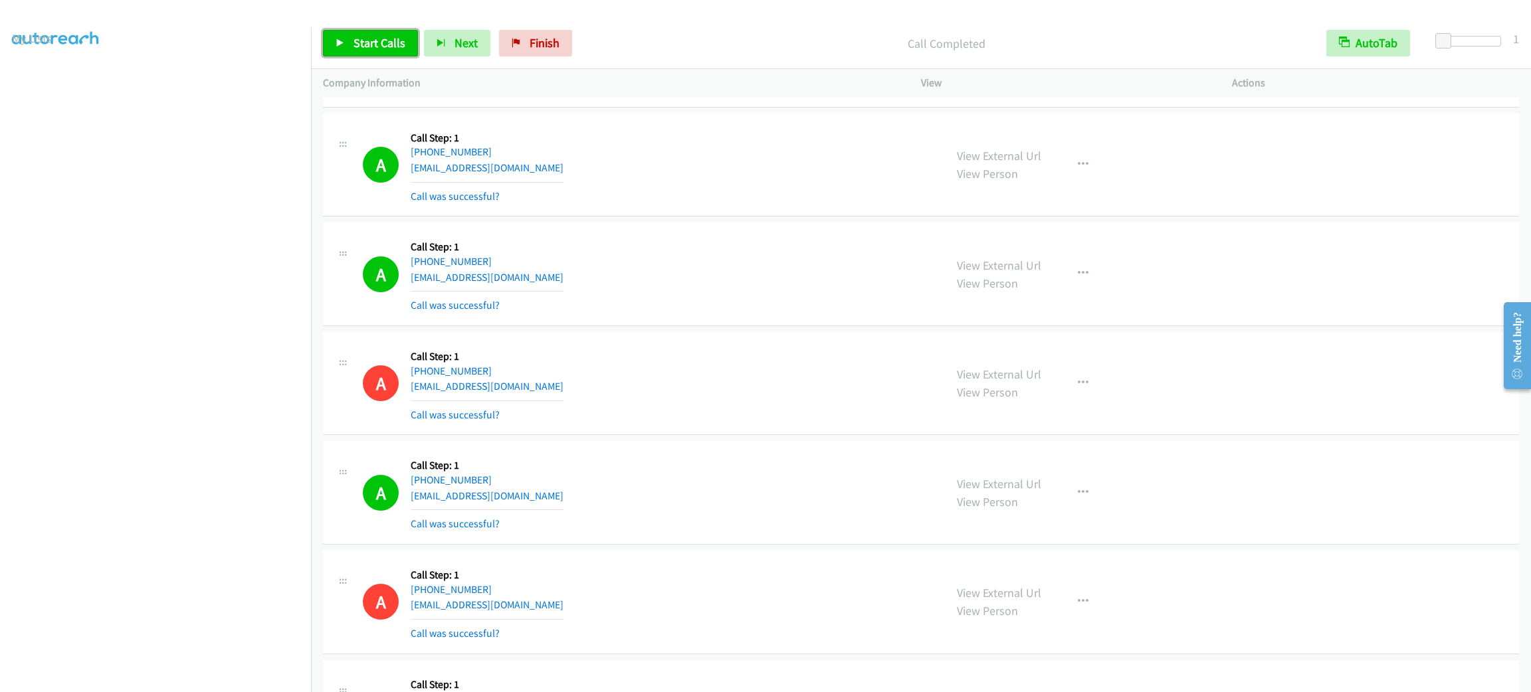
click at [351, 47] on link "Start Calls" at bounding box center [370, 43] width 95 height 27
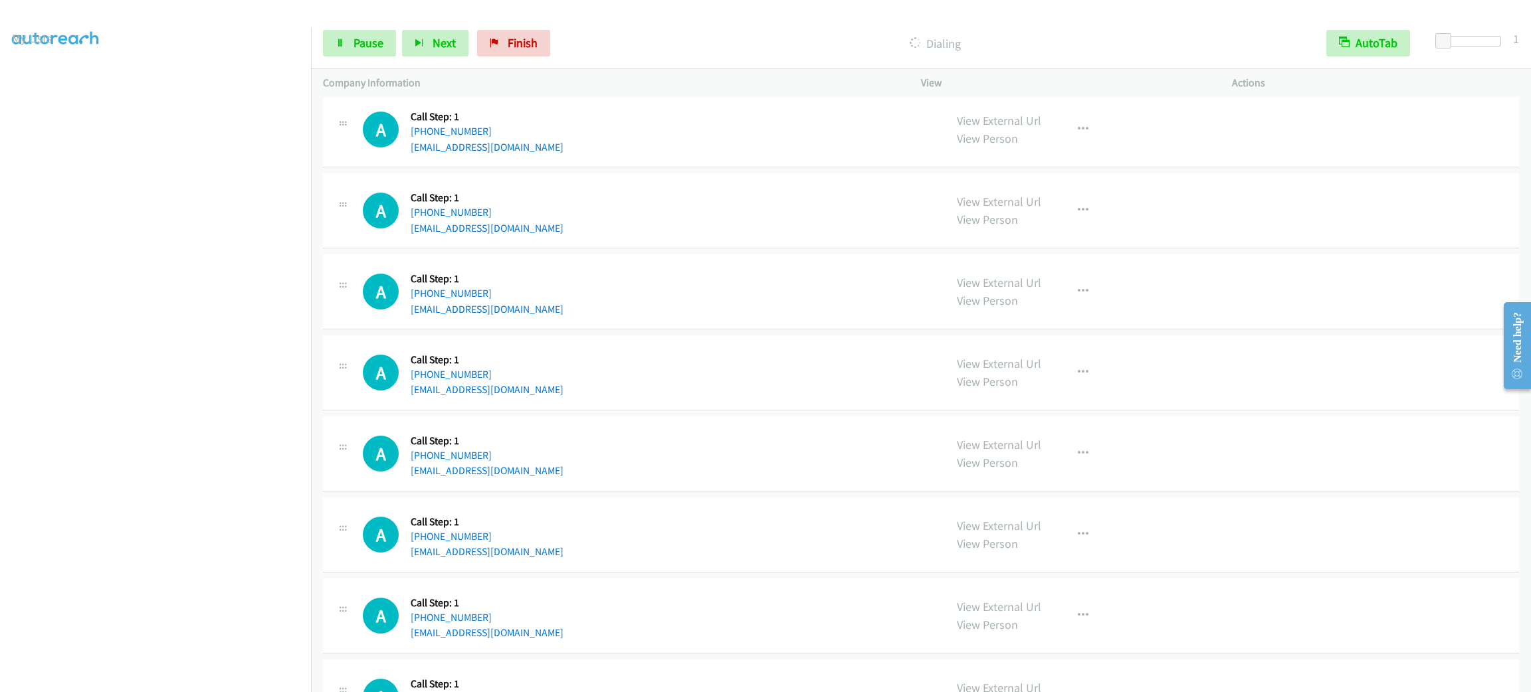
scroll to position [7832, 0]
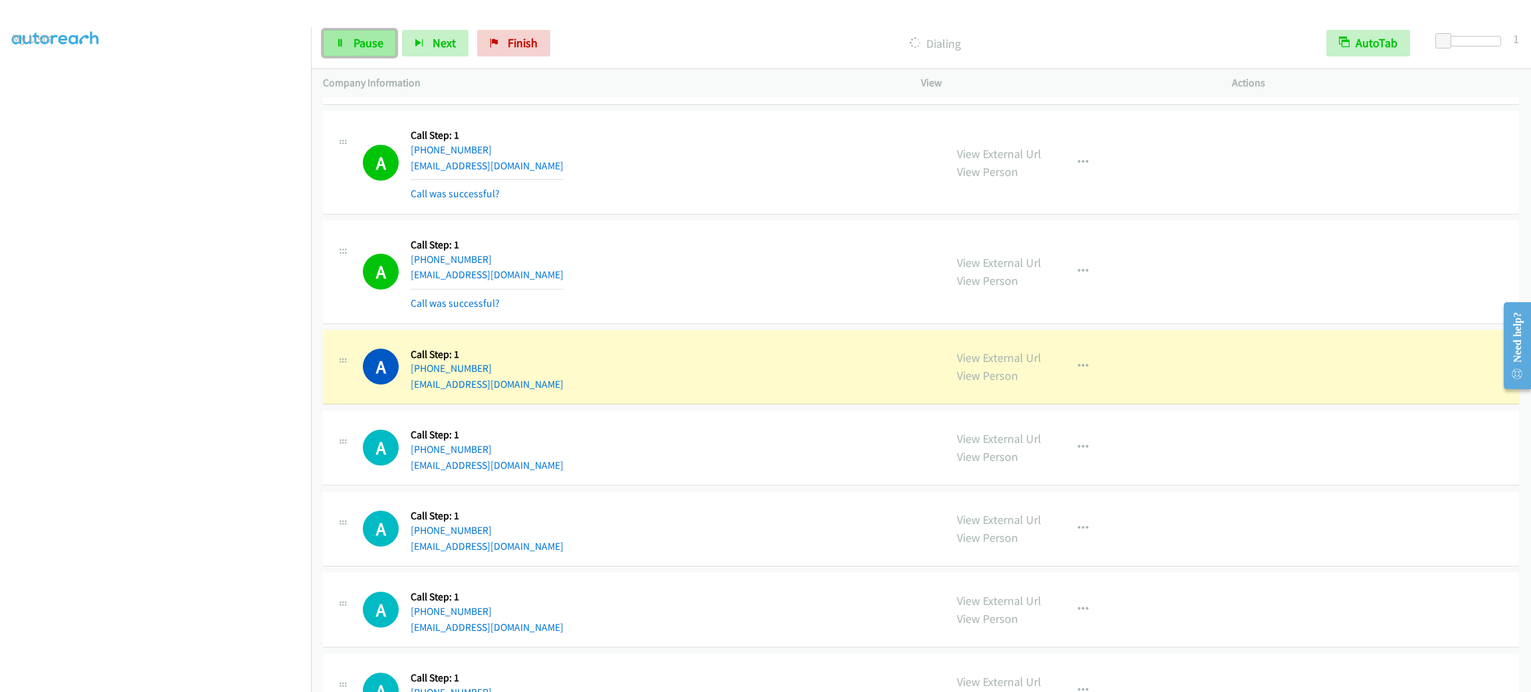
click at [368, 47] on span "Pause" at bounding box center [368, 42] width 30 height 15
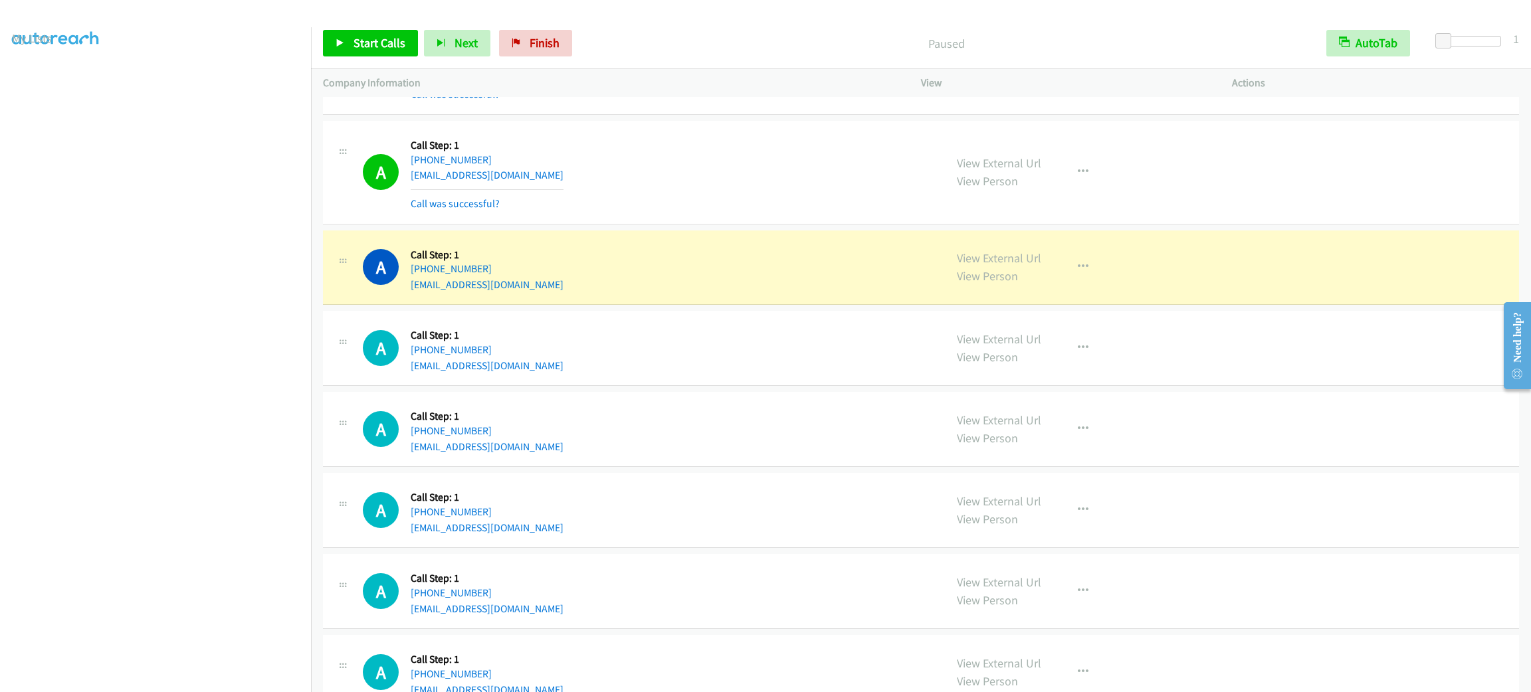
scroll to position [8031, 0]
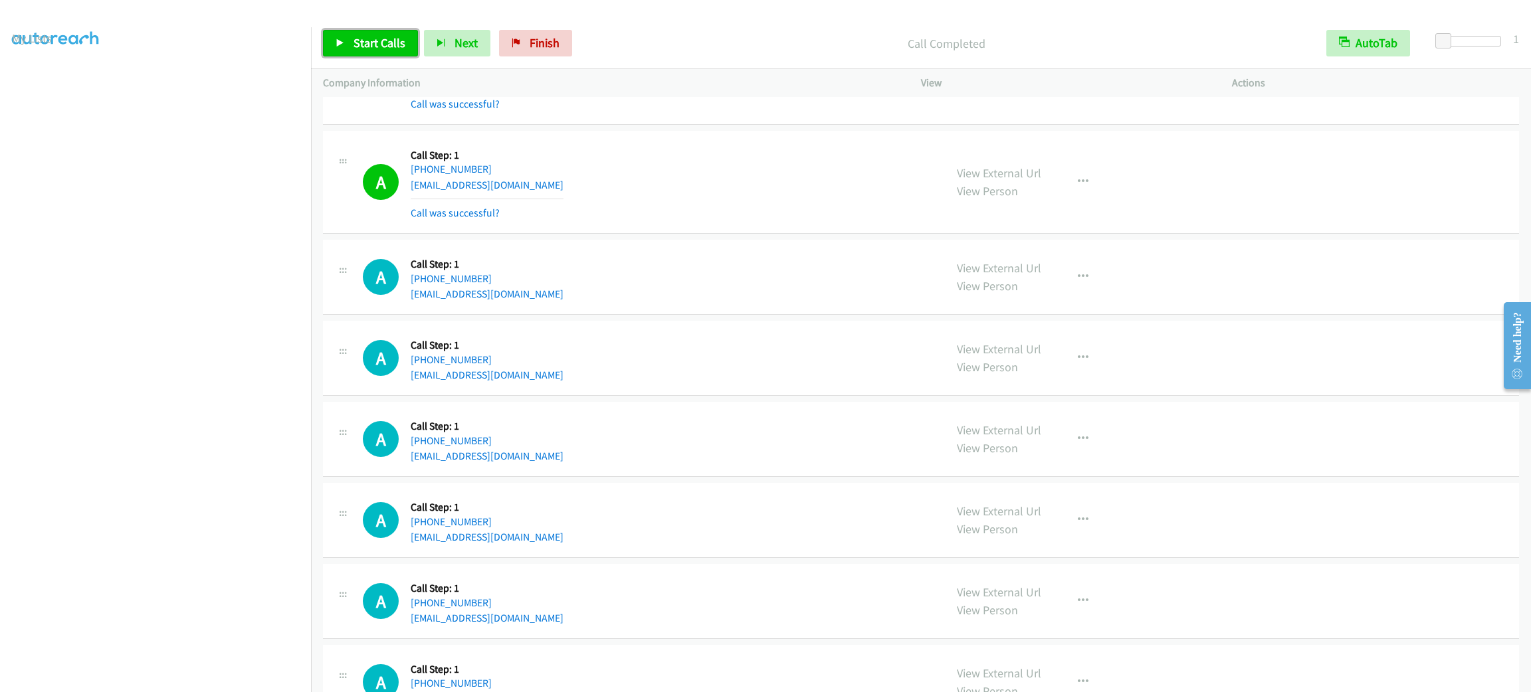
click at [379, 36] on span "Start Calls" at bounding box center [379, 42] width 52 height 15
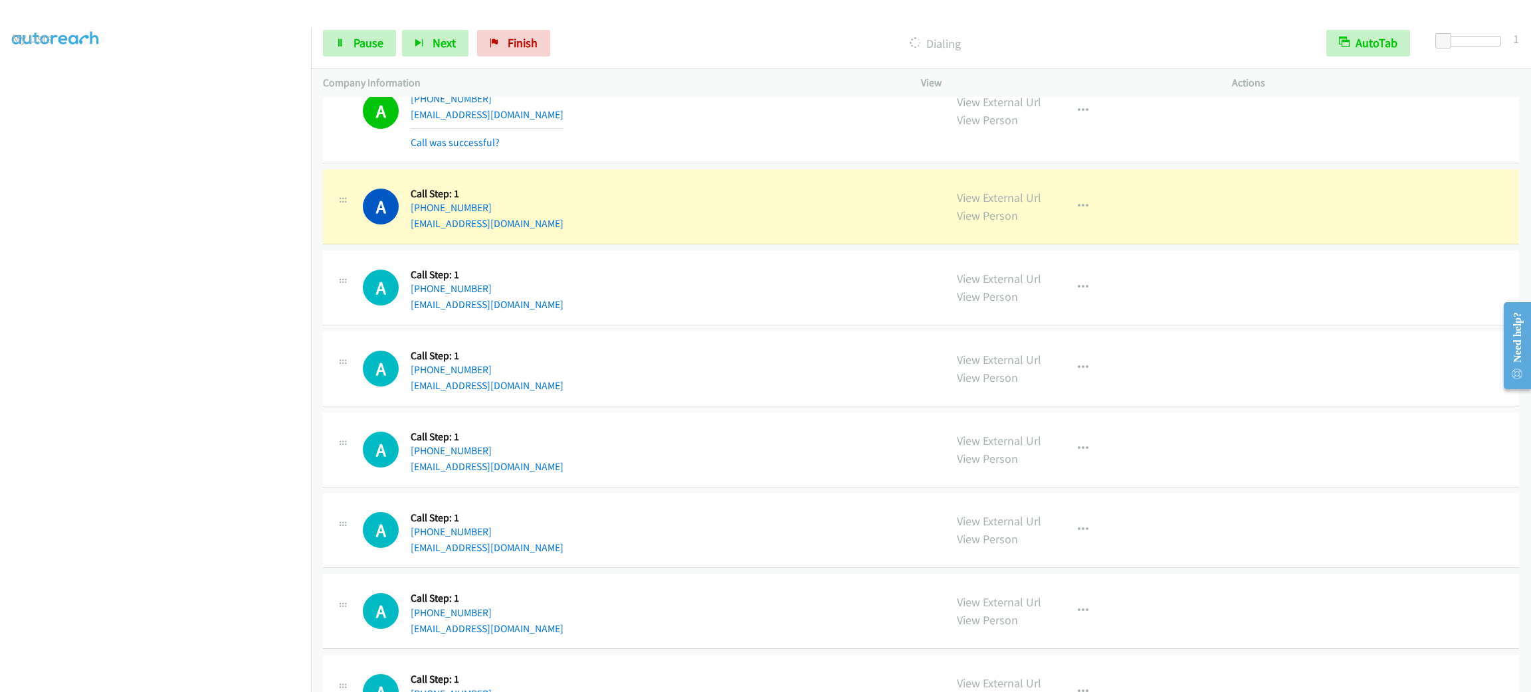
scroll to position [8513, 0]
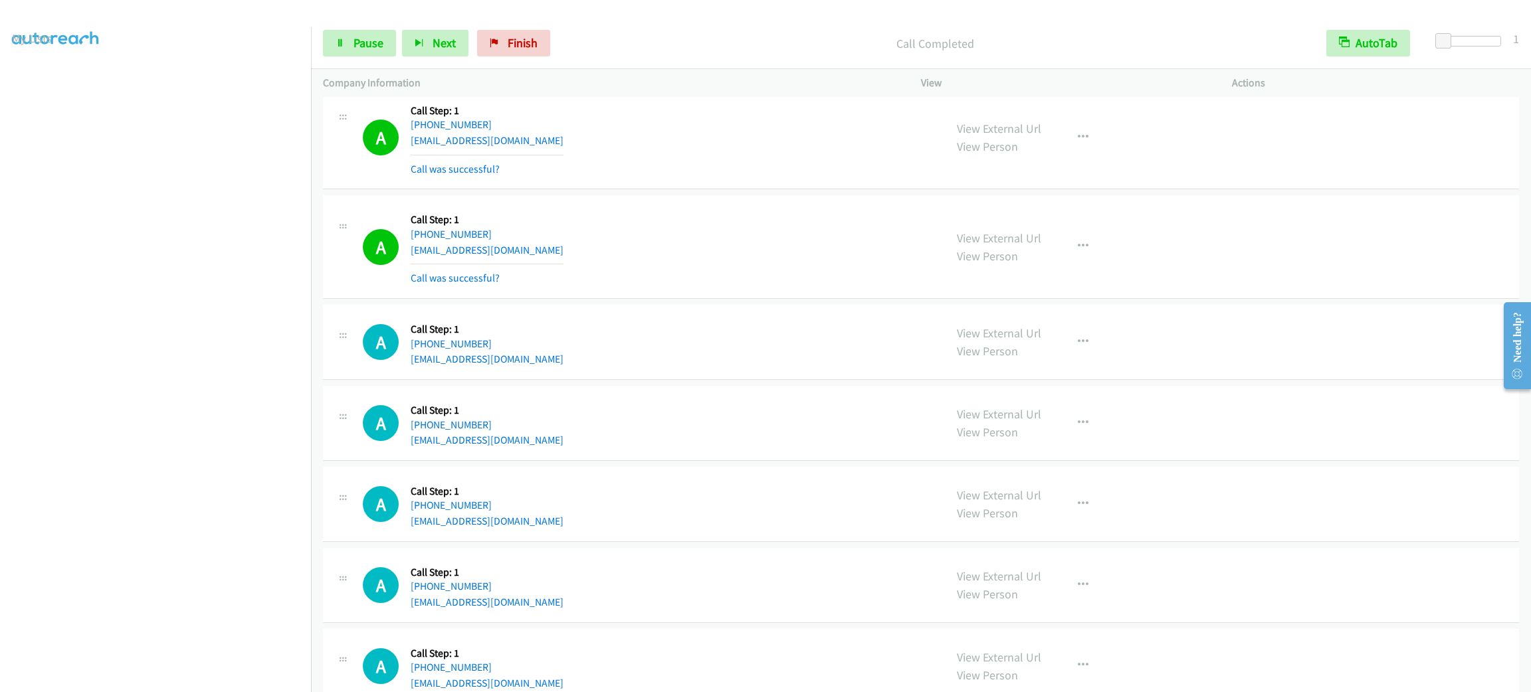
click at [400, 46] on div "Start Calls Pause Next Finish" at bounding box center [439, 43] width 233 height 27
click at [386, 47] on link "Pause" at bounding box center [359, 43] width 73 height 27
click at [377, 43] on span "Start Calls" at bounding box center [379, 42] width 52 height 15
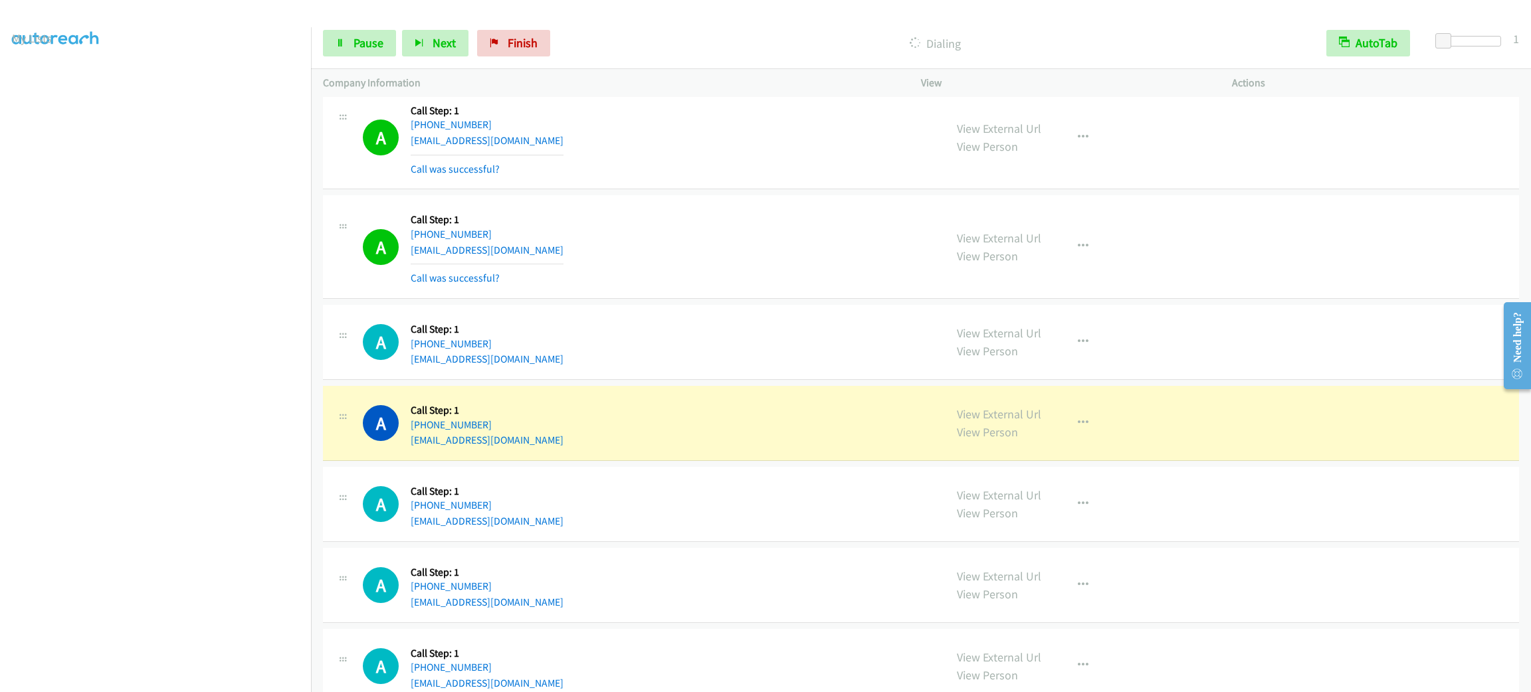
scroll to position [8712, 0]
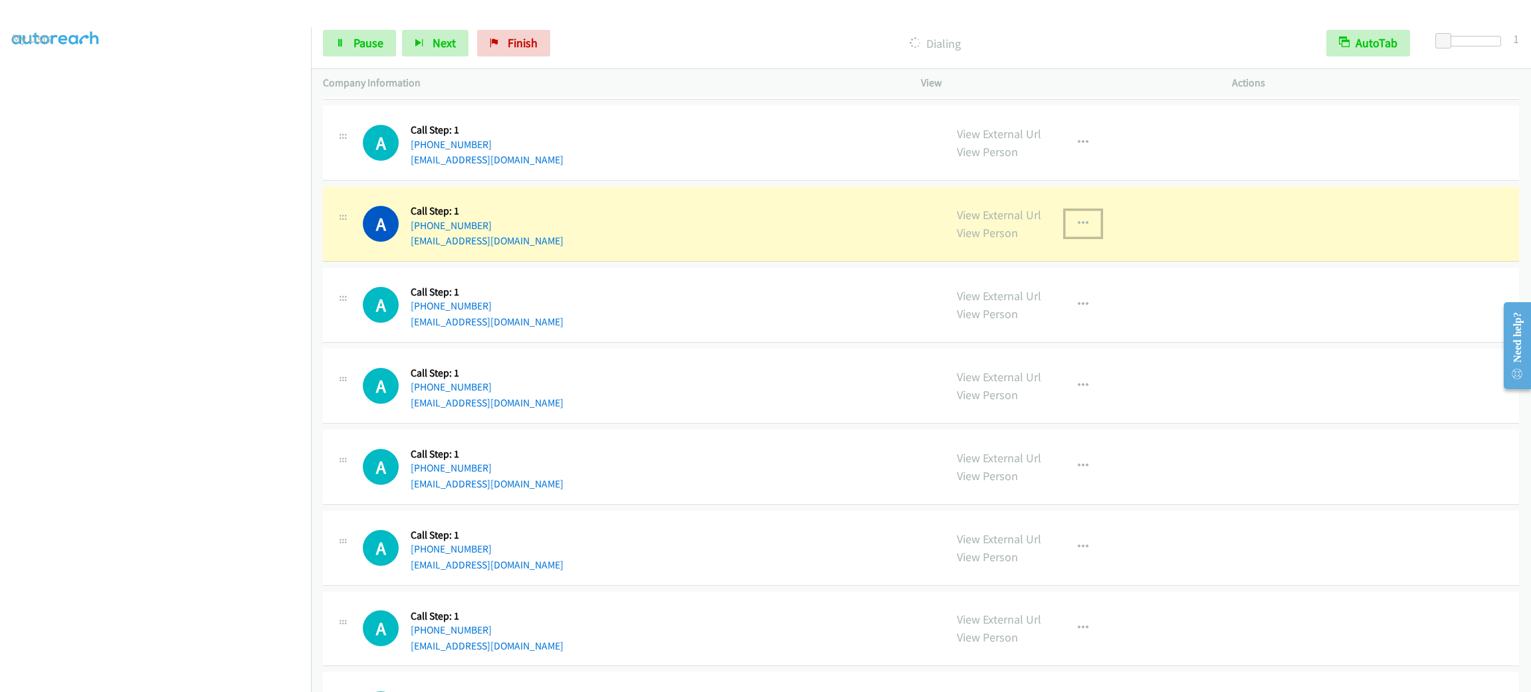
click at [1065, 237] on button "button" at bounding box center [1083, 224] width 36 height 27
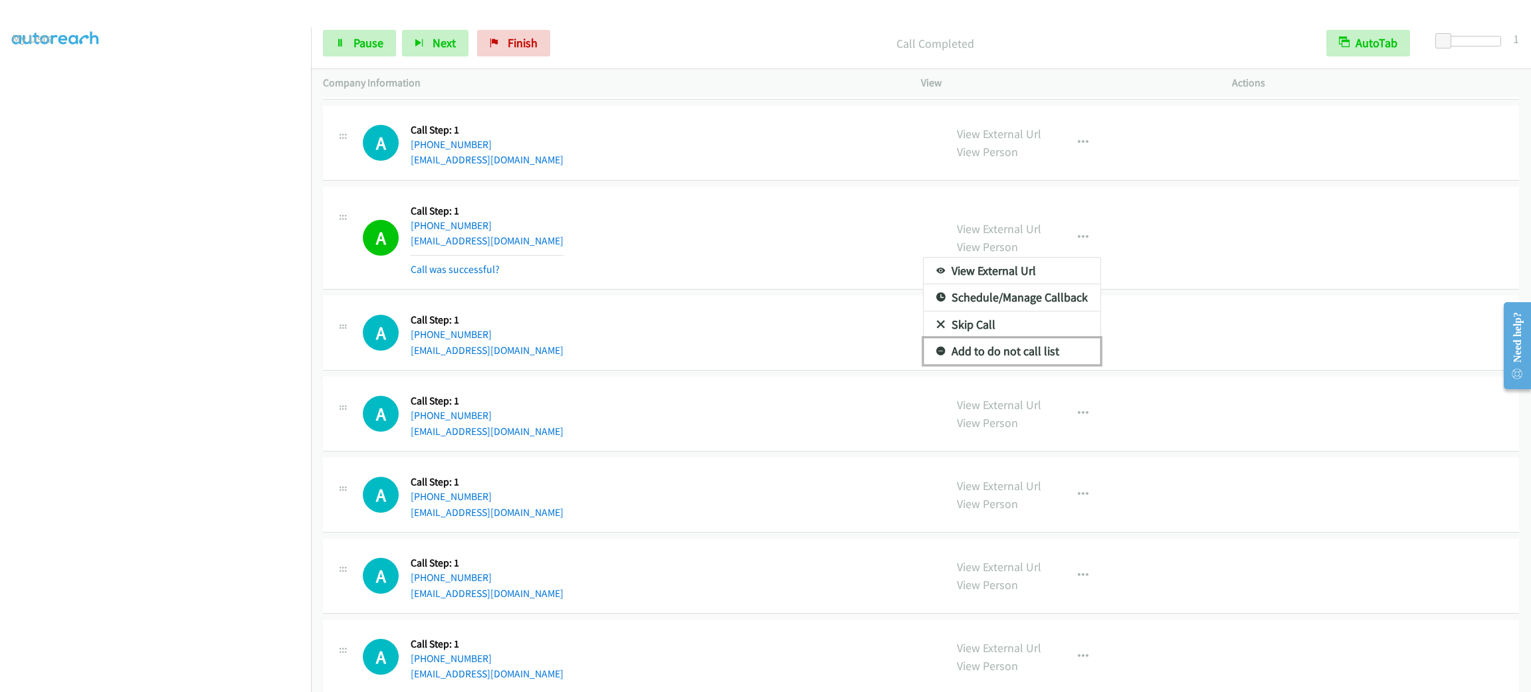
click at [1056, 365] on link "Add to do not call list" at bounding box center [1011, 351] width 177 height 27
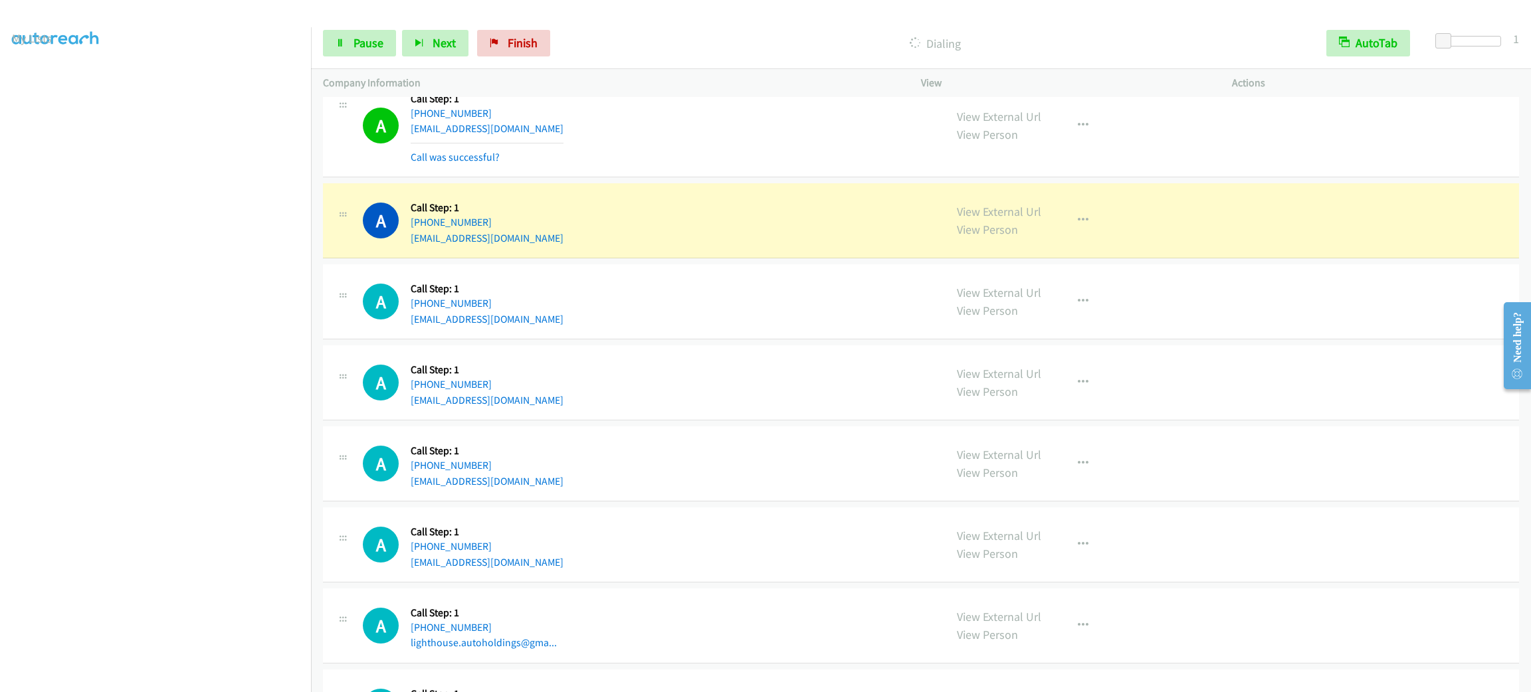
scroll to position [9908, 0]
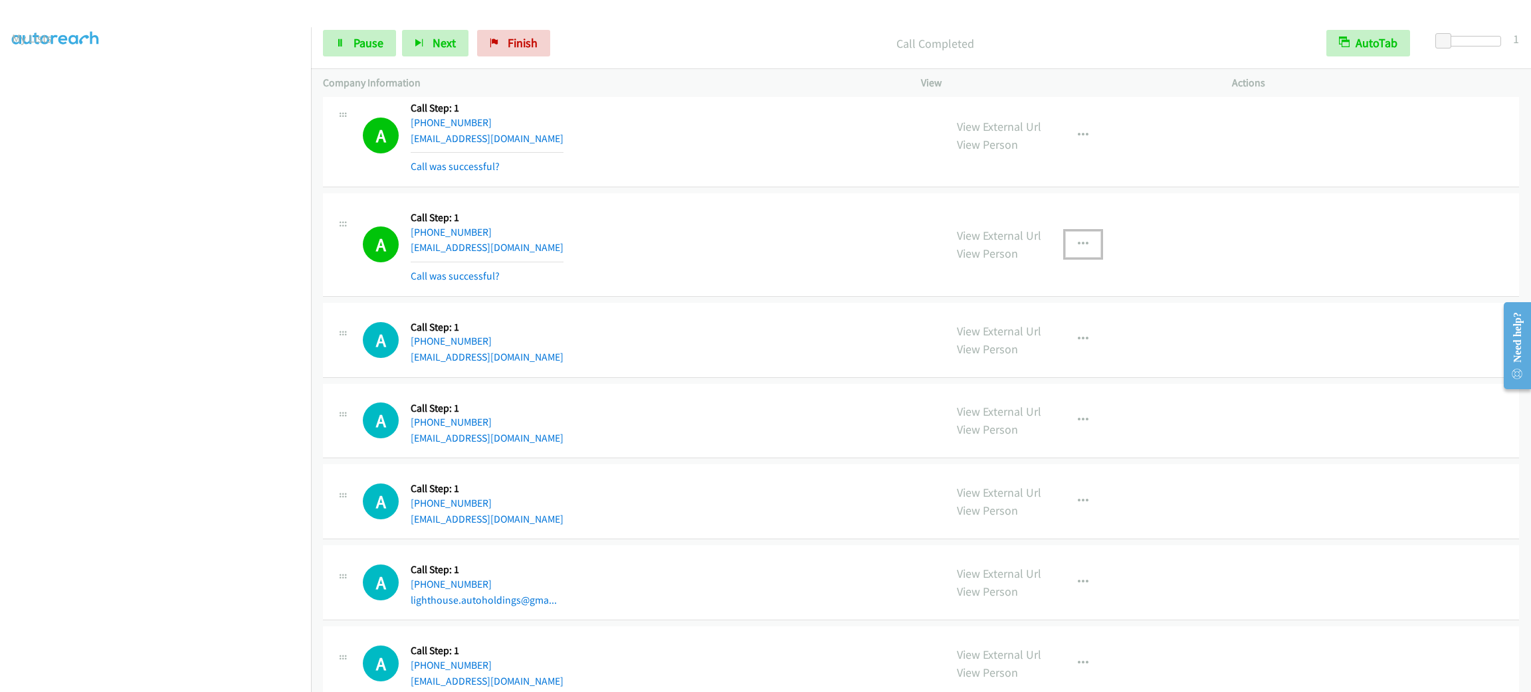
click at [1092, 257] on button "button" at bounding box center [1083, 244] width 36 height 27
click at [1055, 371] on link "Add to do not call list" at bounding box center [1011, 358] width 177 height 27
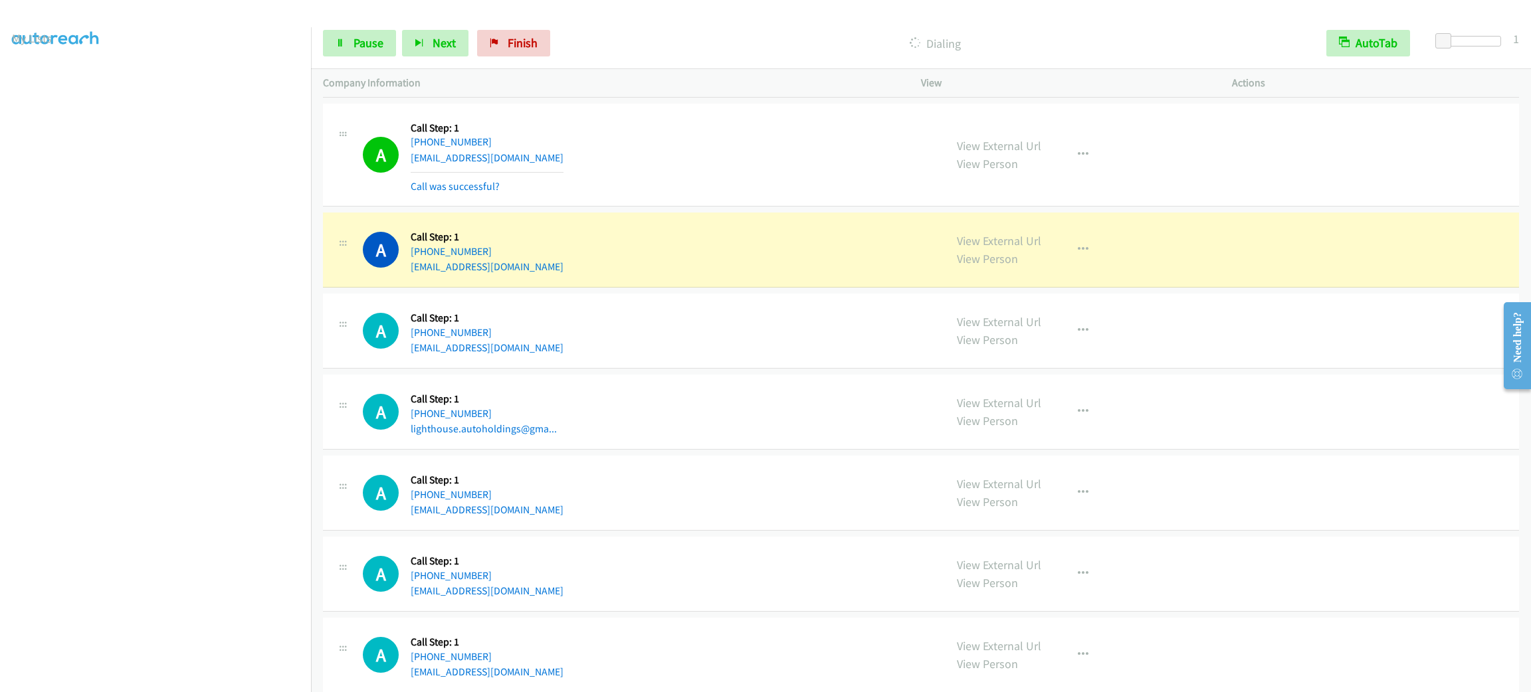
scroll to position [10157, 0]
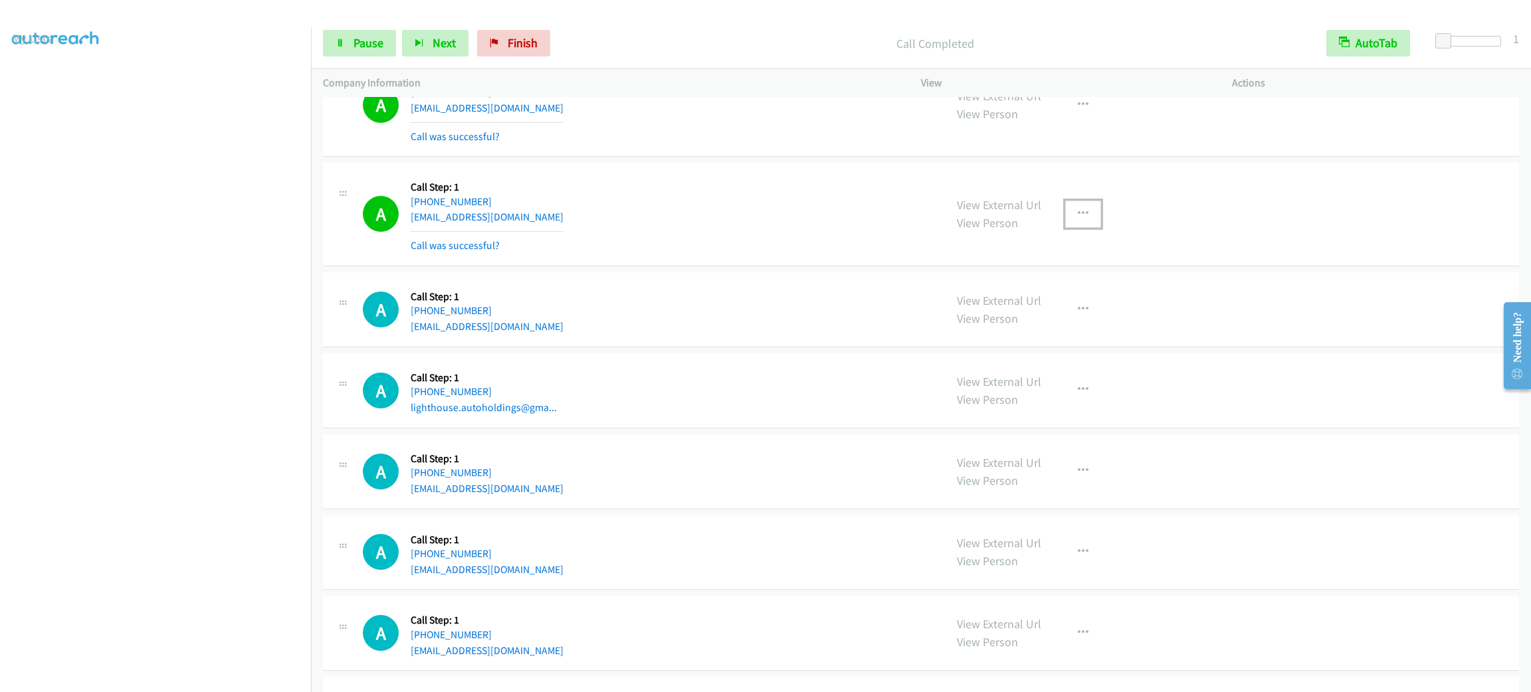
click at [1074, 227] on button "button" at bounding box center [1083, 214] width 36 height 27
click at [1032, 341] on link "Add to do not call list" at bounding box center [1011, 327] width 177 height 27
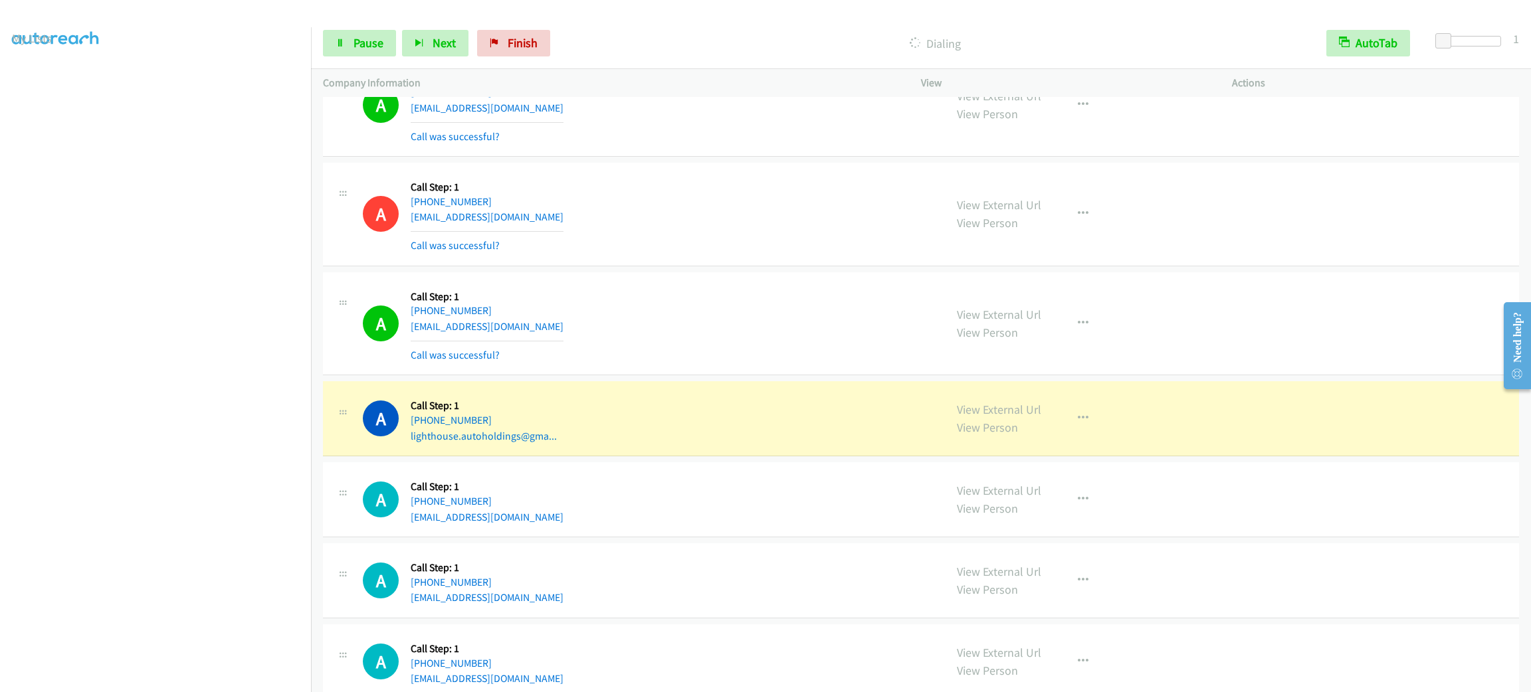
drag, startPoint x: 1073, startPoint y: 410, endPoint x: 1077, endPoint y: 432, distance: 22.9
click at [1073, 410] on div "A Callback Scheduled Call Step: 1 [GEOGRAPHIC_DATA]/[GEOGRAPHIC_DATA] [PHONE_NU…" at bounding box center [921, 418] width 1196 height 75
click at [1078, 424] on icon "button" at bounding box center [1083, 418] width 11 height 11
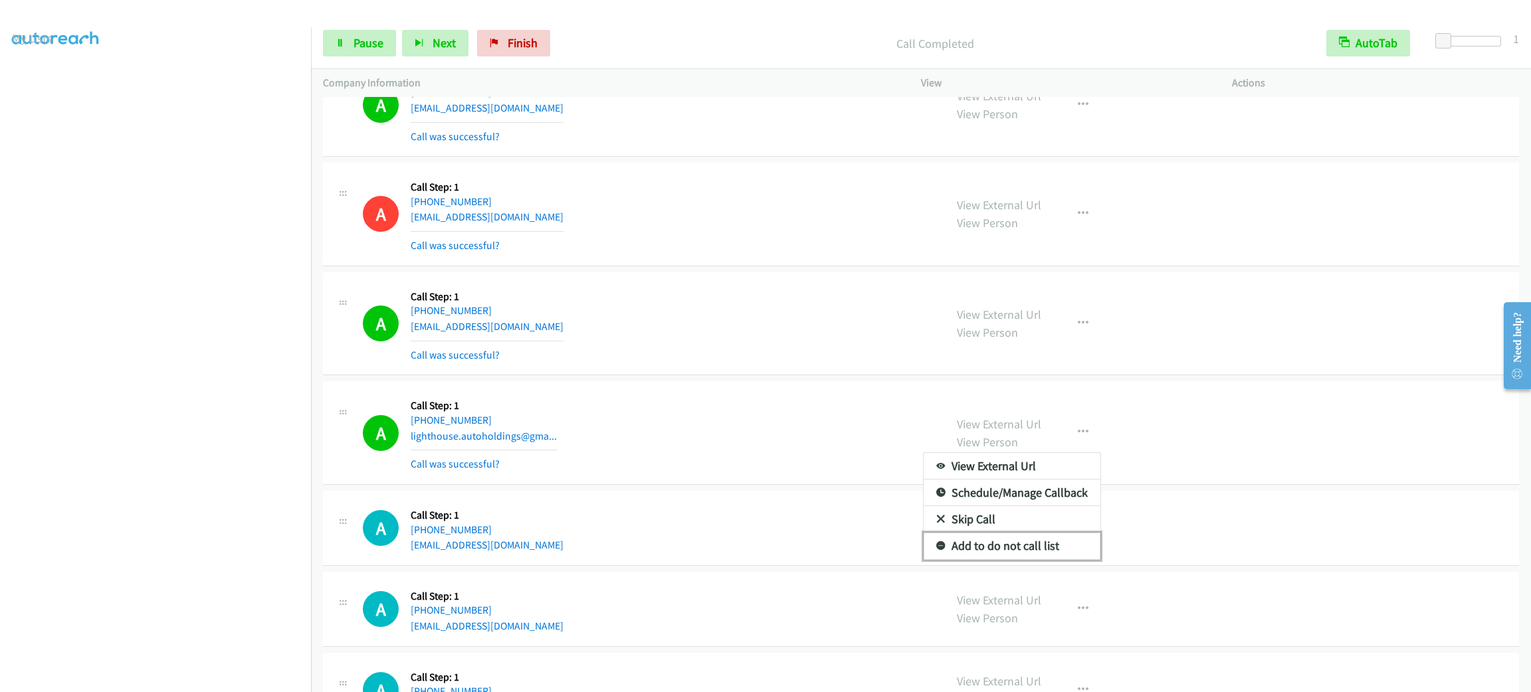
click at [1032, 559] on link "Add to do not call list" at bounding box center [1011, 546] width 177 height 27
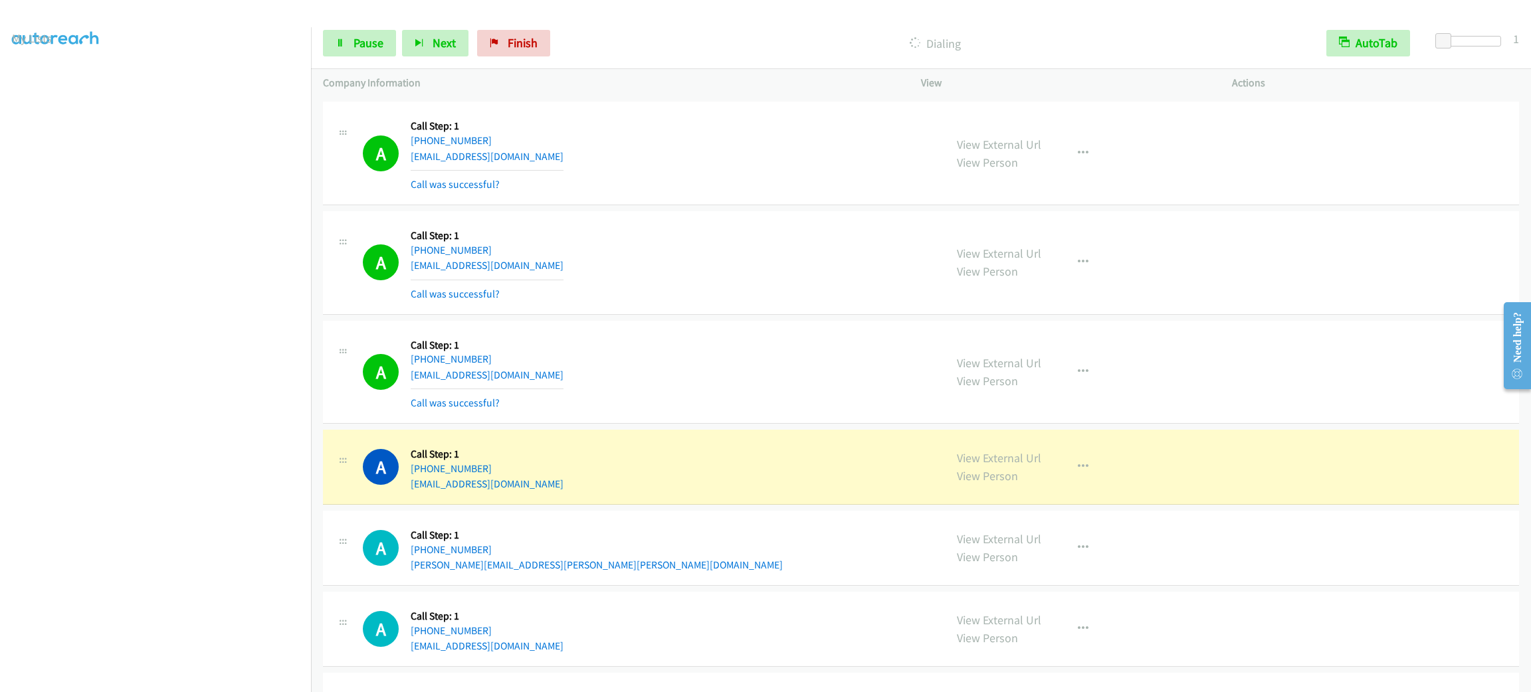
scroll to position [10855, 0]
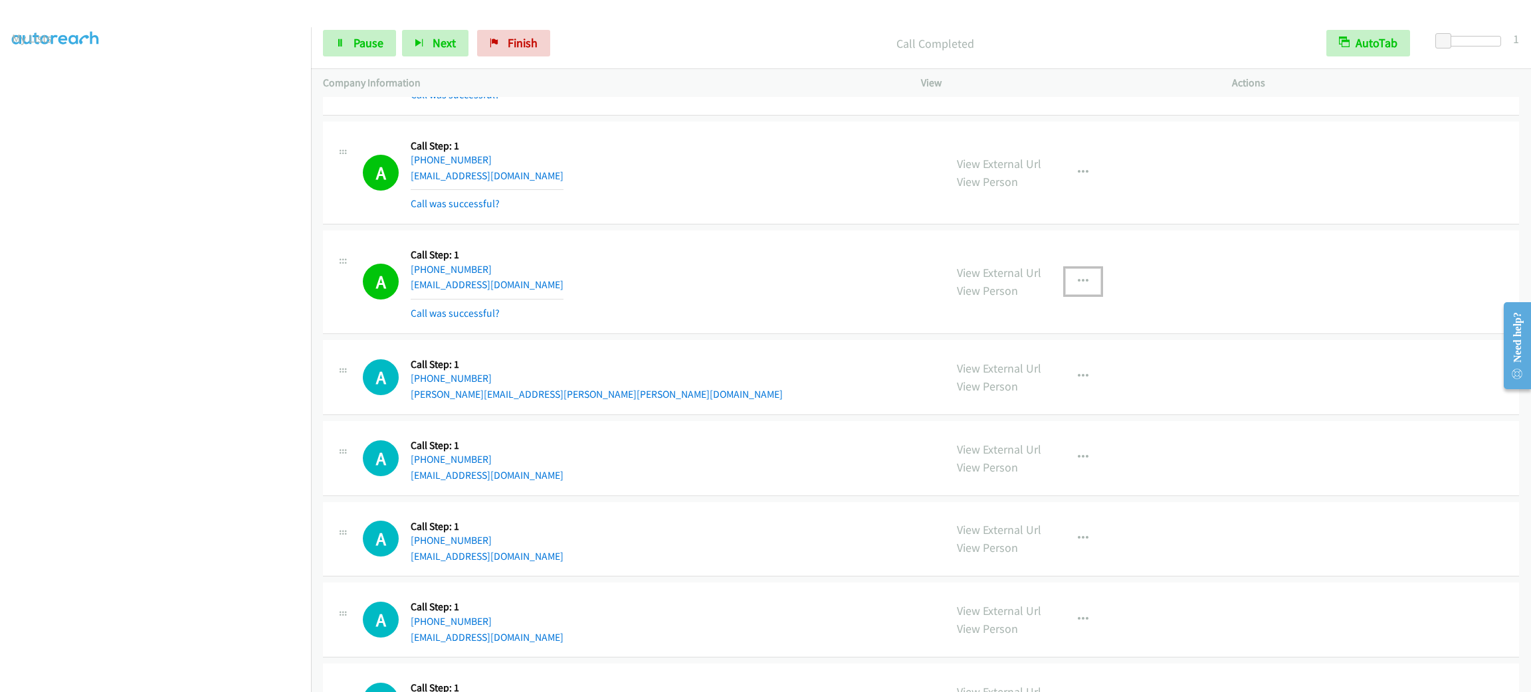
drag, startPoint x: 1093, startPoint y: 300, endPoint x: 1080, endPoint y: 311, distance: 17.0
click at [1090, 295] on button "button" at bounding box center [1083, 281] width 36 height 27
click at [1065, 409] on link "Add to do not call list" at bounding box center [1011, 395] width 177 height 27
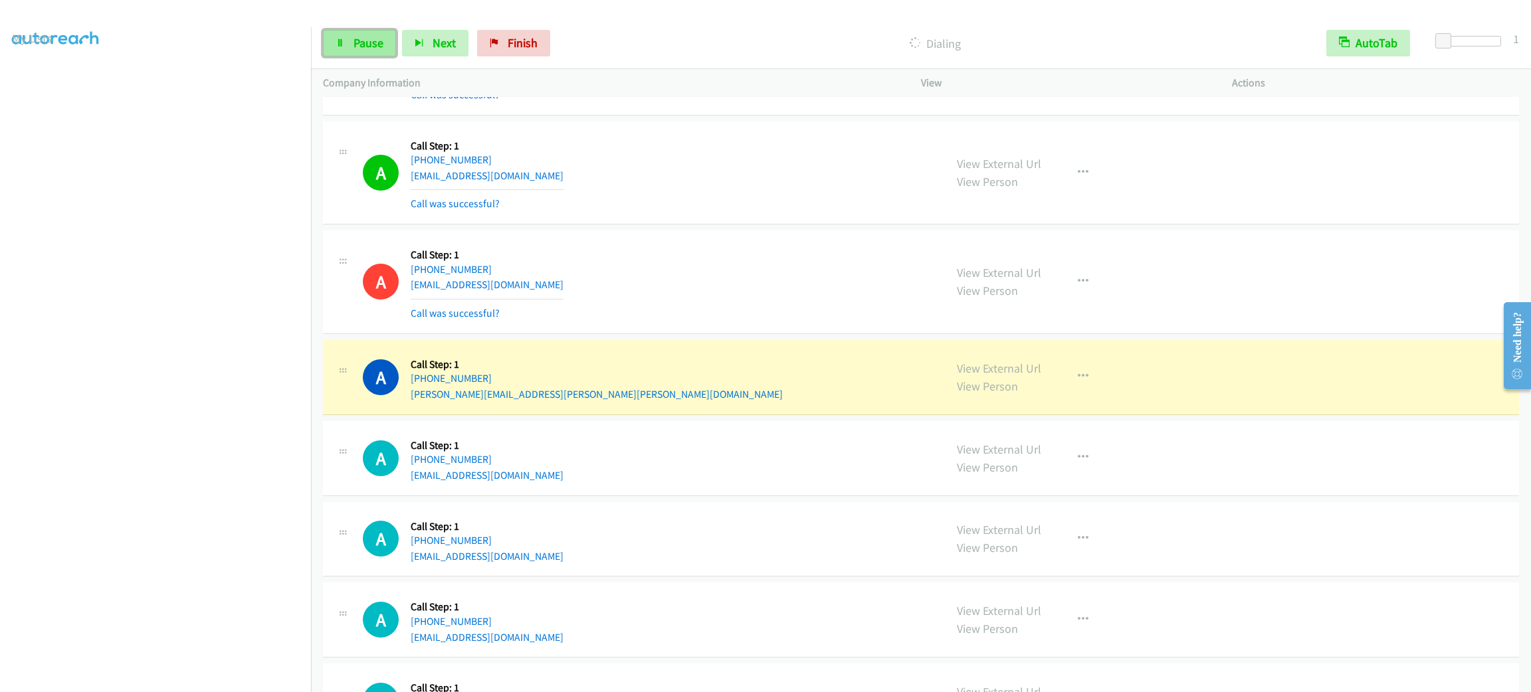
click at [365, 47] on span "Pause" at bounding box center [368, 42] width 30 height 15
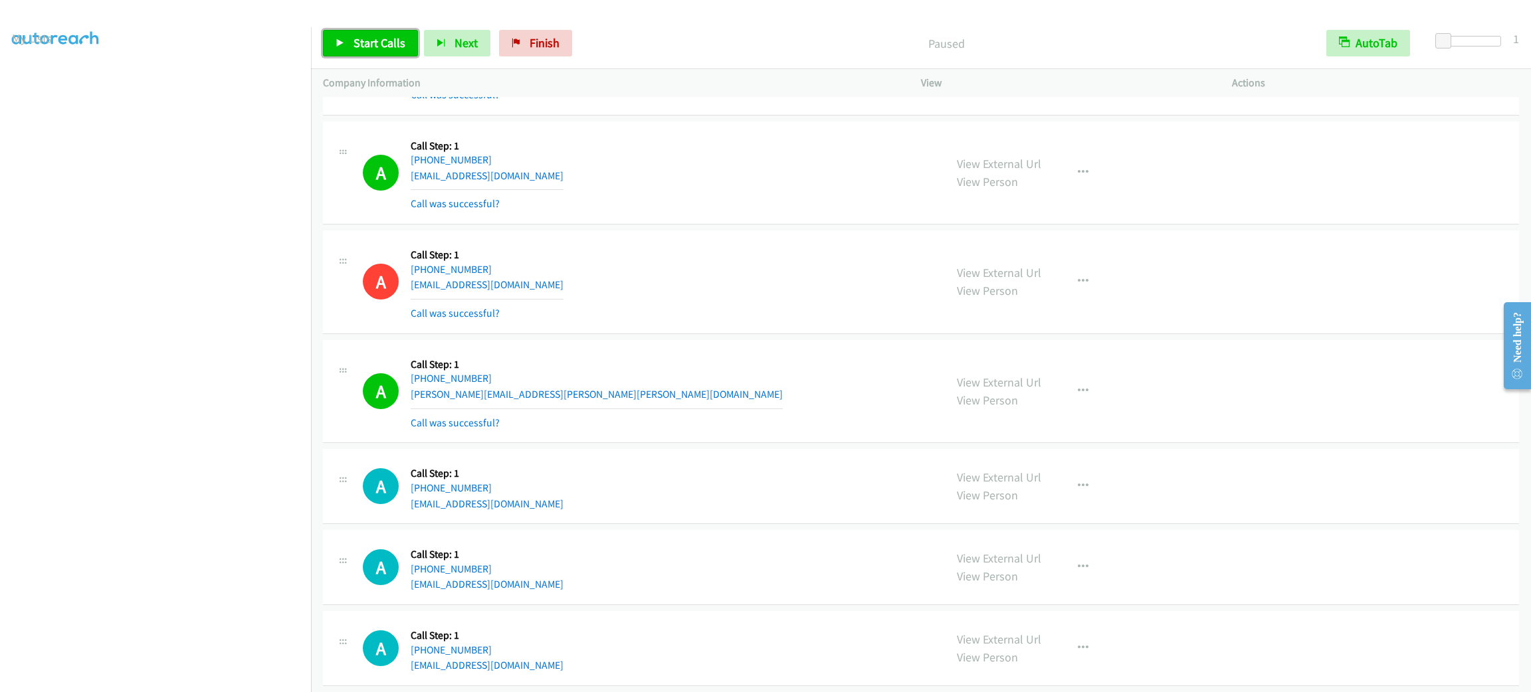
click at [402, 39] on span "Start Calls" at bounding box center [379, 42] width 52 height 15
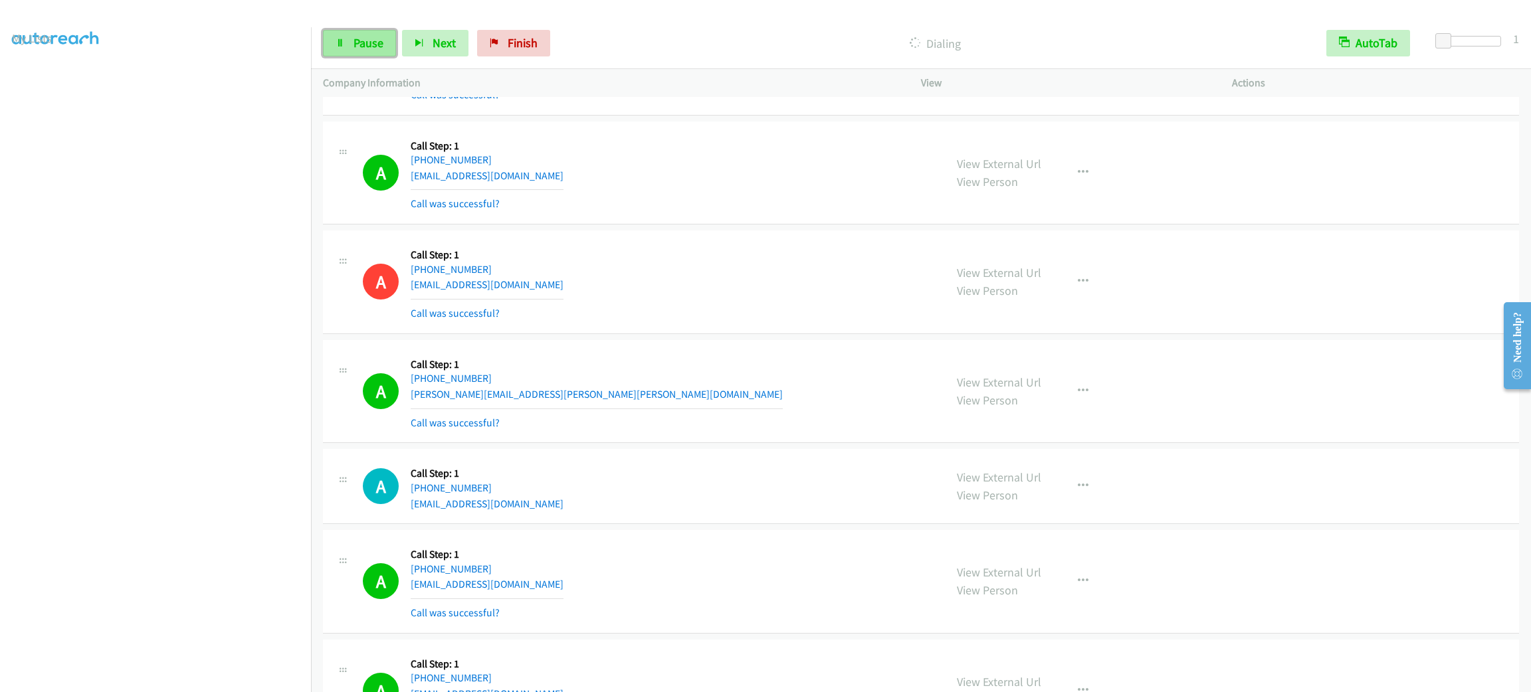
click at [334, 54] on link "Pause" at bounding box center [359, 43] width 73 height 27
click at [393, 35] on span "Start Calls" at bounding box center [379, 42] width 52 height 15
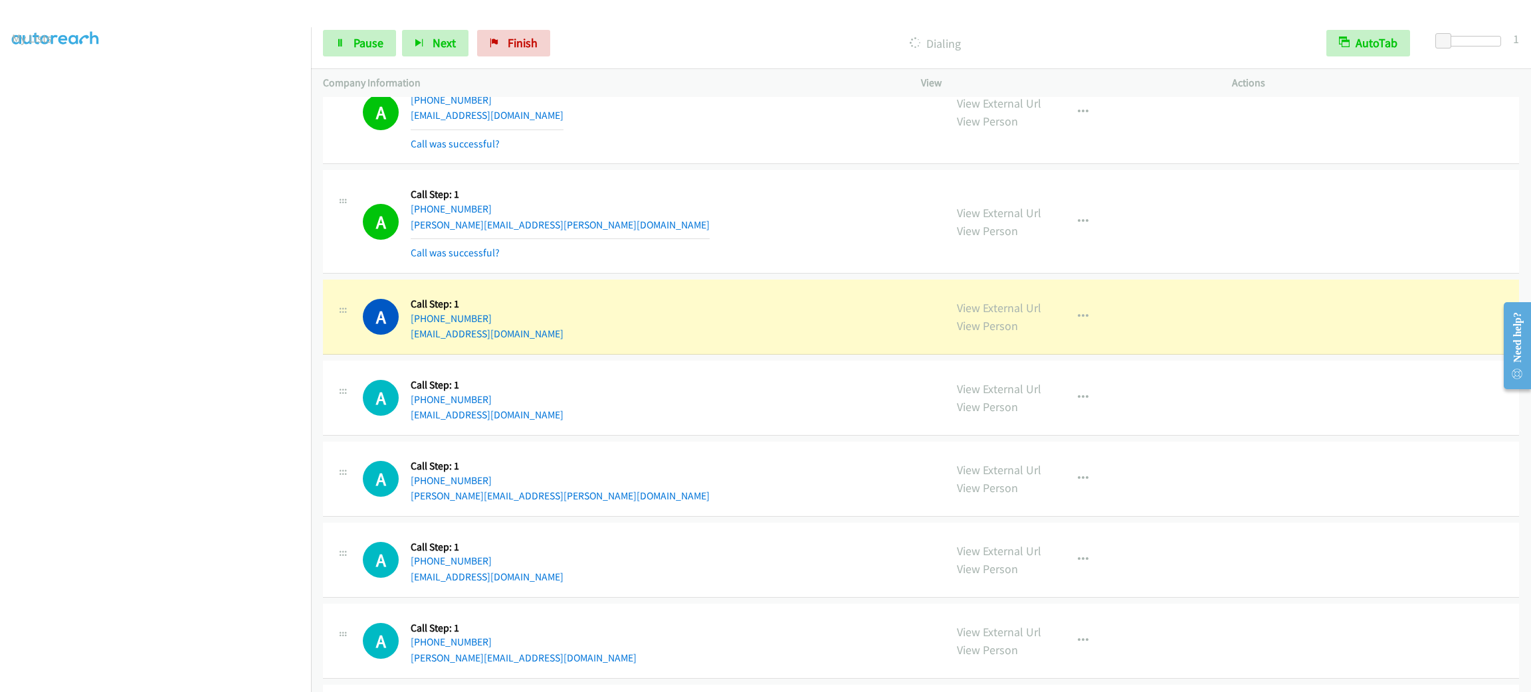
scroll to position [11752, 0]
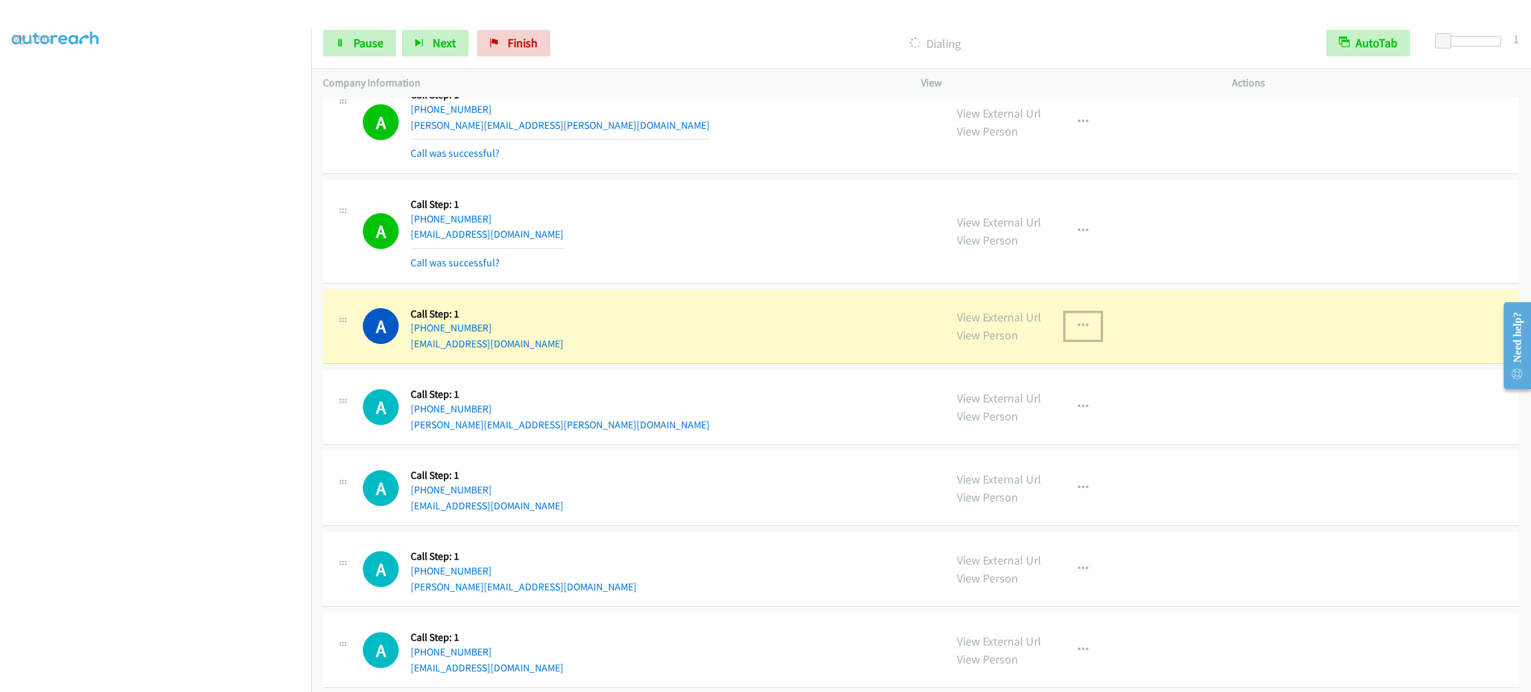
drag, startPoint x: 1066, startPoint y: 355, endPoint x: 1070, endPoint y: 369, distance: 14.5
click at [1066, 339] on button "button" at bounding box center [1083, 326] width 36 height 27
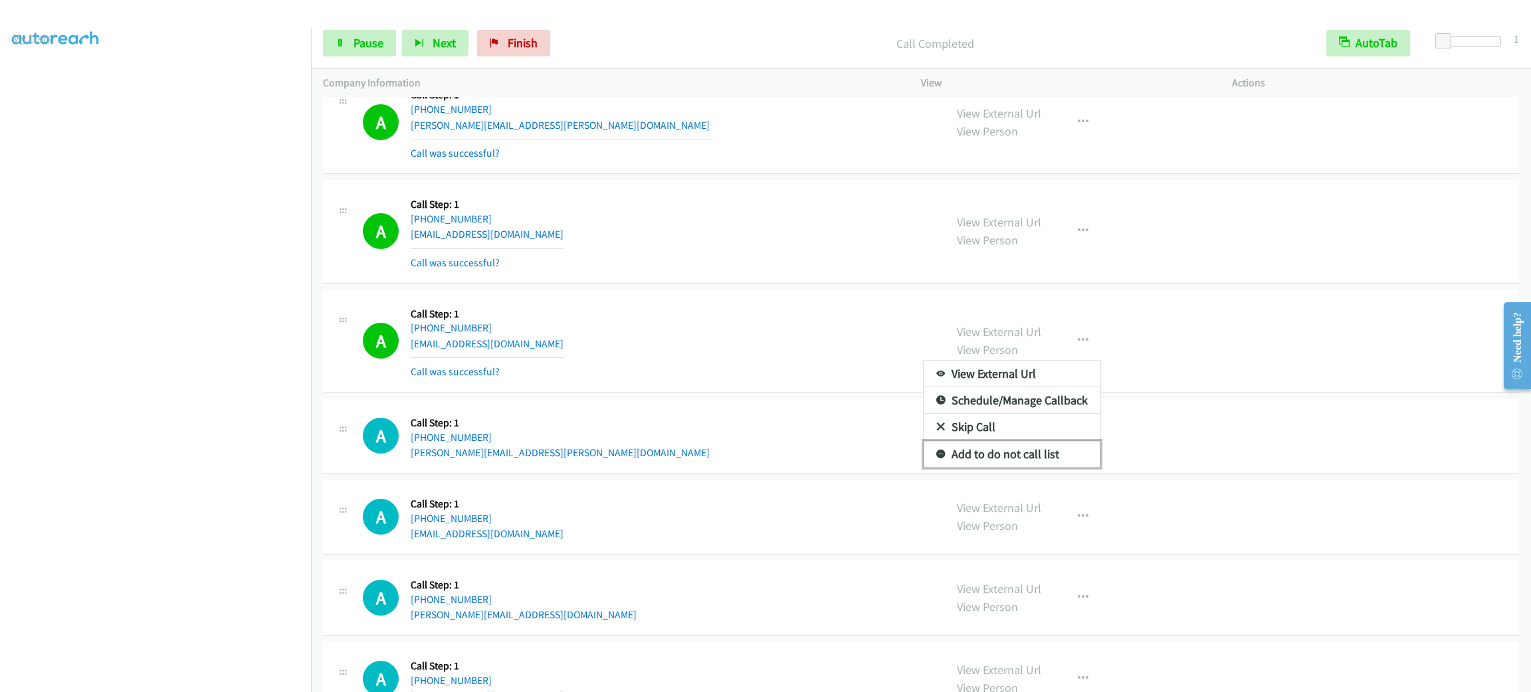
click at [1021, 468] on link "Add to do not call list" at bounding box center [1011, 454] width 177 height 27
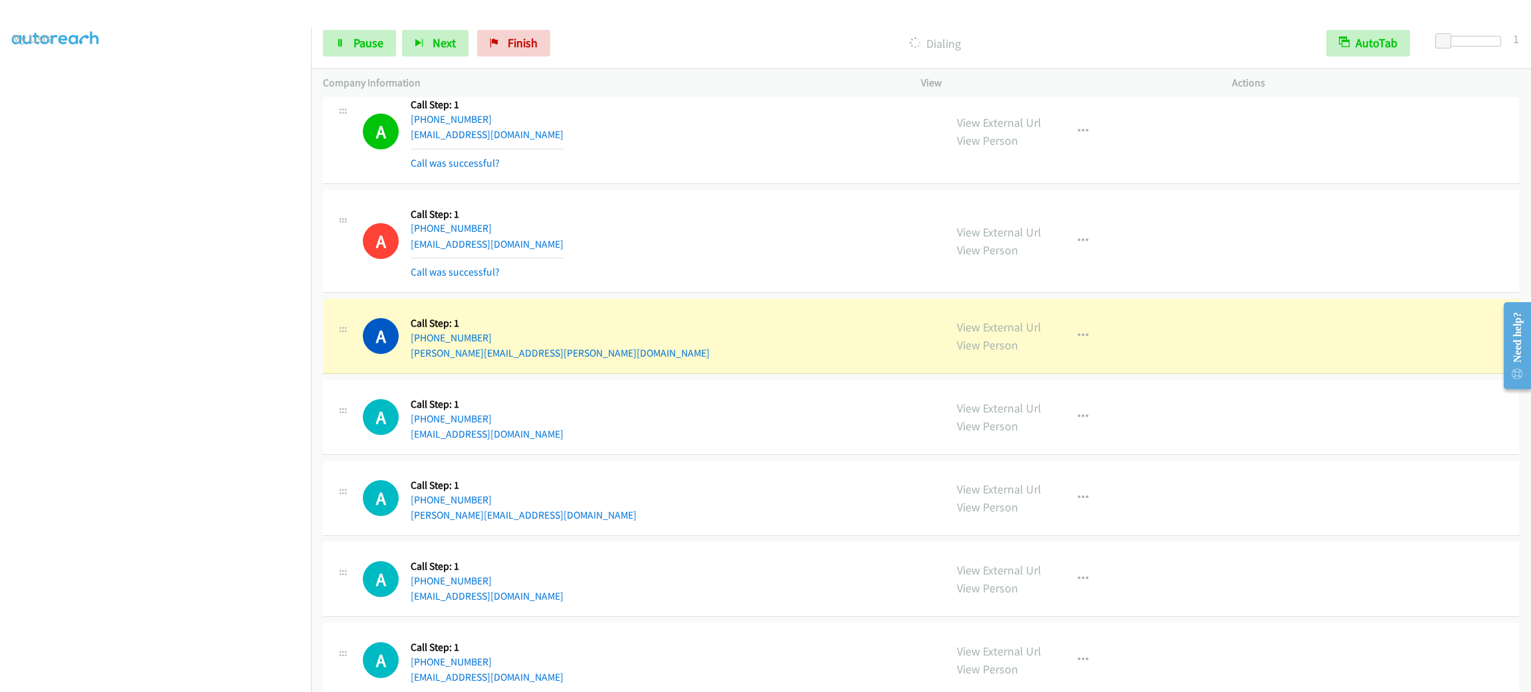
scroll to position [11911, 0]
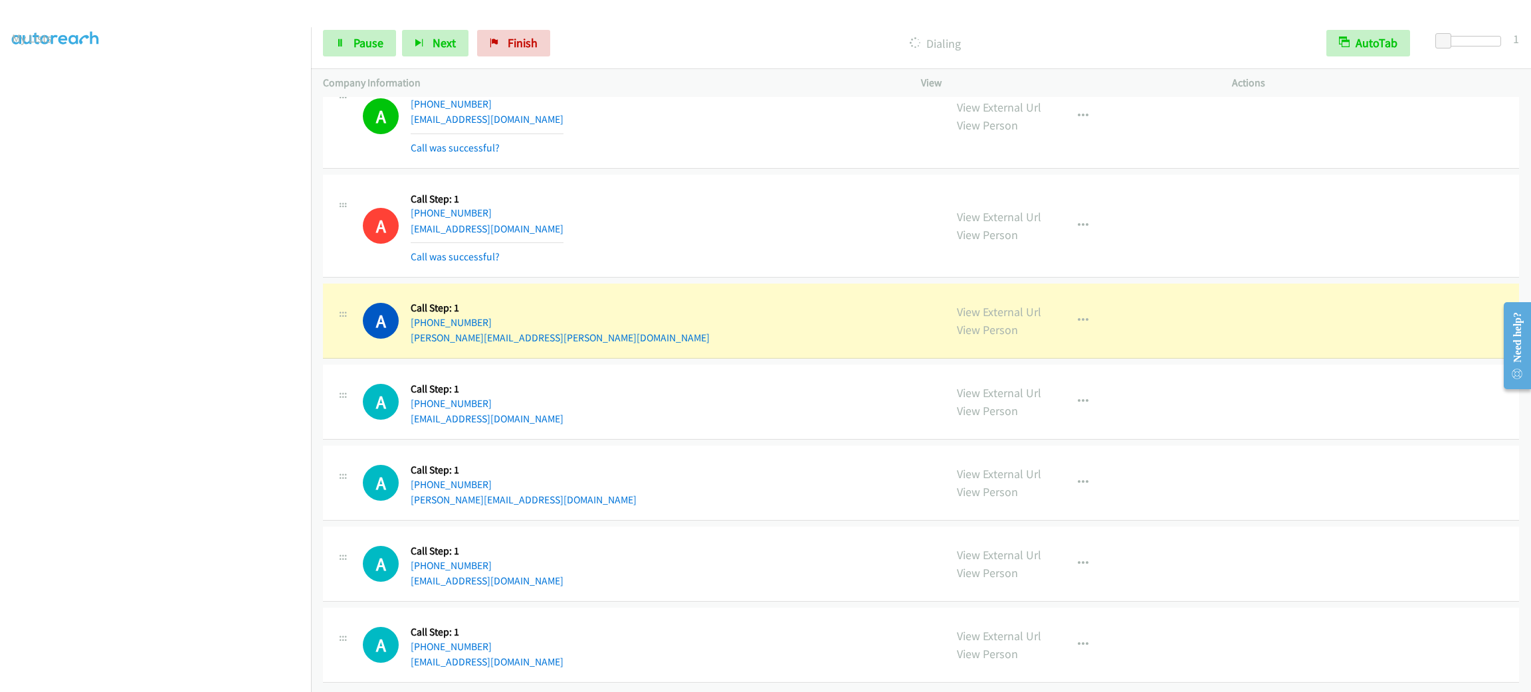
click at [803, 365] on div "A Callback Scheduled Call Step: 1 [GEOGRAPHIC_DATA]/[GEOGRAPHIC_DATA] [PHONE_NU…" at bounding box center [921, 402] width 1196 height 75
click at [692, 322] on div "A Callback Scheduled Call Step: 1 [GEOGRAPHIC_DATA]/[GEOGRAPHIC_DATA] [PHONE_NU…" at bounding box center [648, 321] width 570 height 50
click at [599, 311] on div "A Callback Scheduled Call Step: 1 [GEOGRAPHIC_DATA]/[GEOGRAPHIC_DATA] [PHONE_NU…" at bounding box center [648, 321] width 570 height 50
click at [599, 310] on div "A Callback Scheduled Call Step: 1 [GEOGRAPHIC_DATA]/[GEOGRAPHIC_DATA] [PHONE_NU…" at bounding box center [648, 321] width 570 height 50
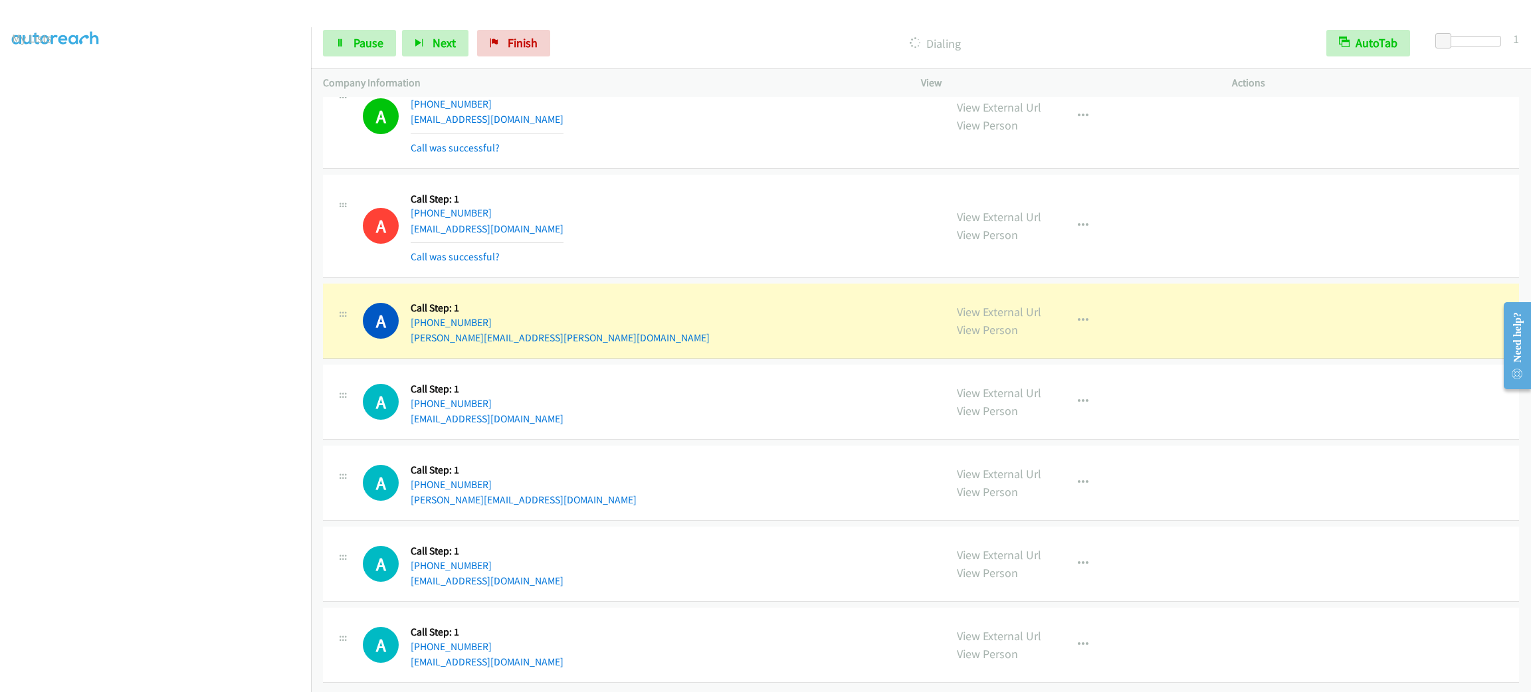
click at [600, 322] on div "A Callback Scheduled Call Step: 1 [GEOGRAPHIC_DATA]/[GEOGRAPHIC_DATA] [PHONE_NU…" at bounding box center [648, 321] width 570 height 50
click at [597, 311] on div "A Callback Scheduled Call Step: 1 [GEOGRAPHIC_DATA]/[GEOGRAPHIC_DATA] [PHONE_NU…" at bounding box center [648, 321] width 570 height 50
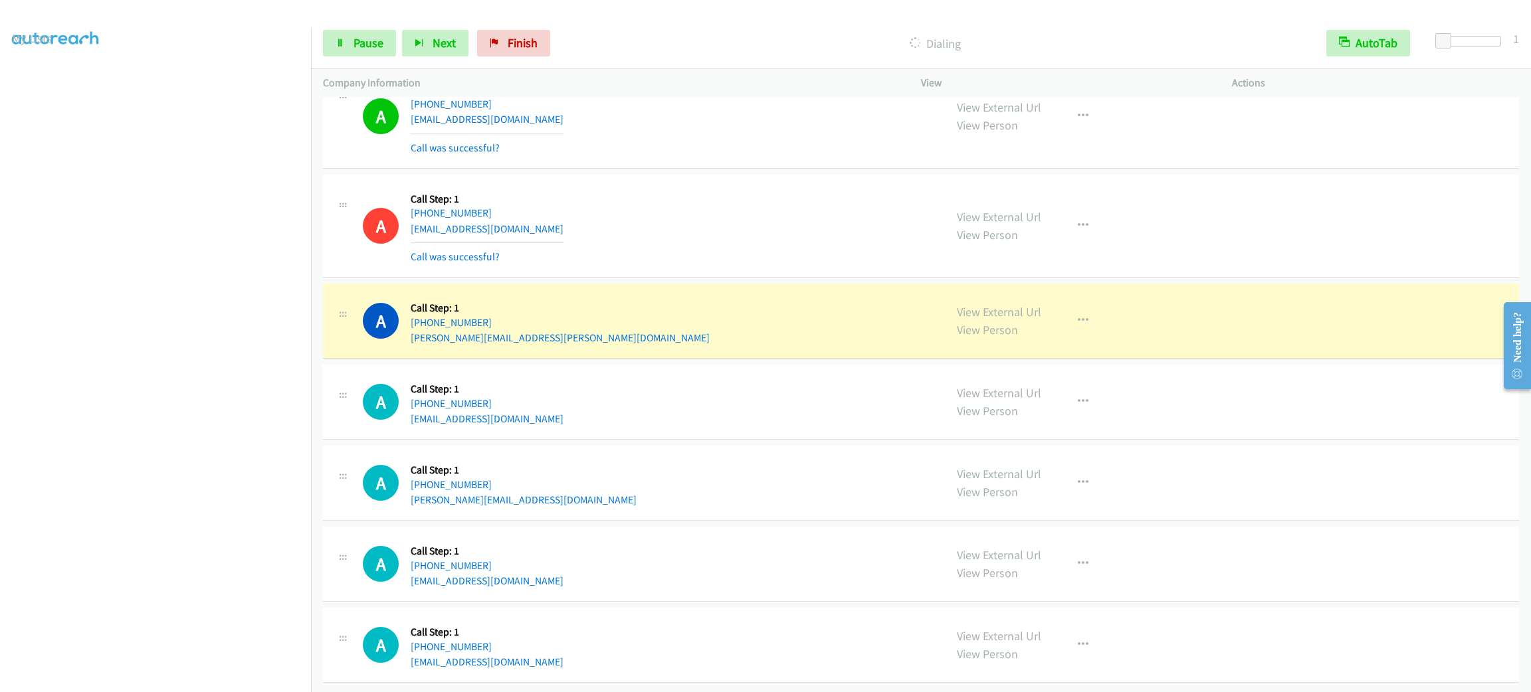
click at [596, 316] on div "A Callback Scheduled Call Step: 1 [GEOGRAPHIC_DATA]/[GEOGRAPHIC_DATA] [PHONE_NU…" at bounding box center [648, 321] width 570 height 50
click at [943, 259] on div "A Callback Scheduled Call Step: 1 America/New_York [PHONE_NUMBER] [EMAIL_ADDRES…" at bounding box center [921, 227] width 1196 height 104
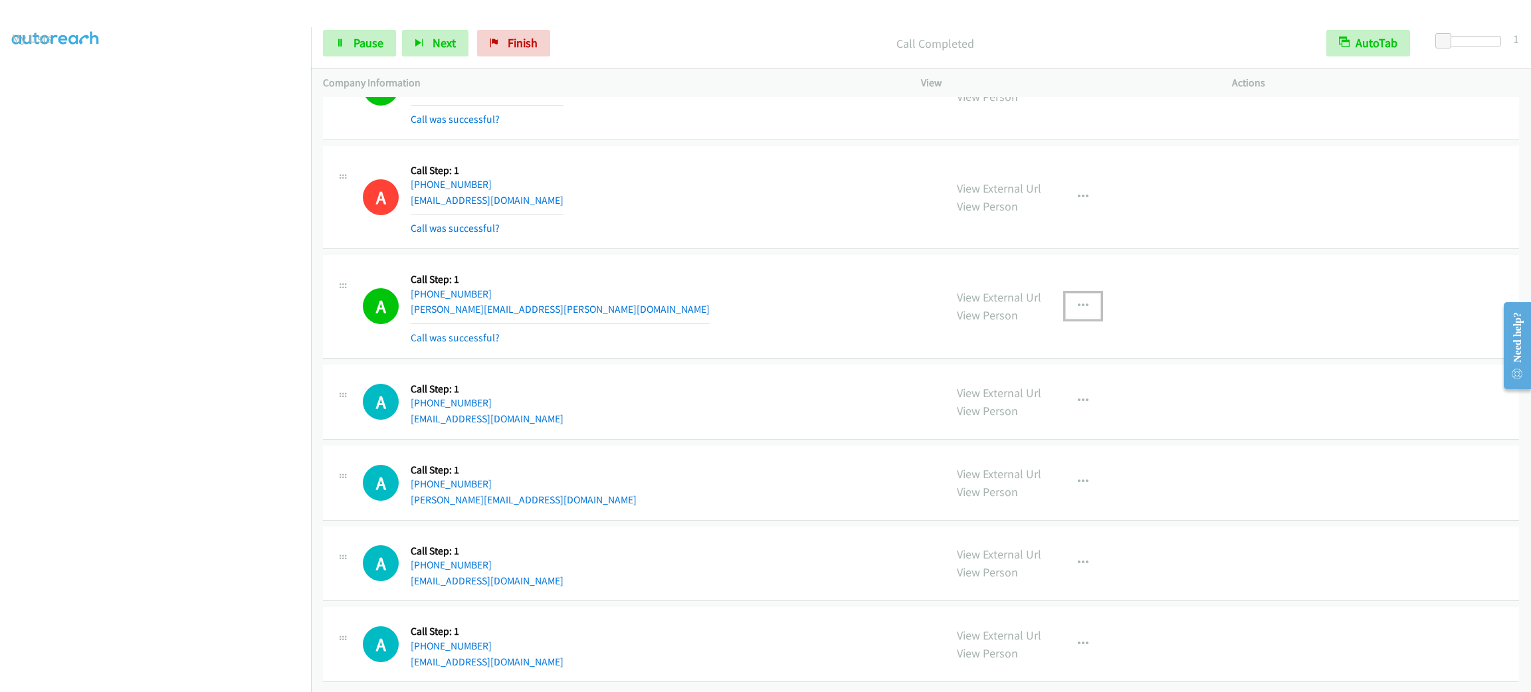
click at [1070, 311] on button "button" at bounding box center [1083, 306] width 36 height 27
click at [1042, 433] on link "Add to do not call list" at bounding box center [1011, 420] width 177 height 27
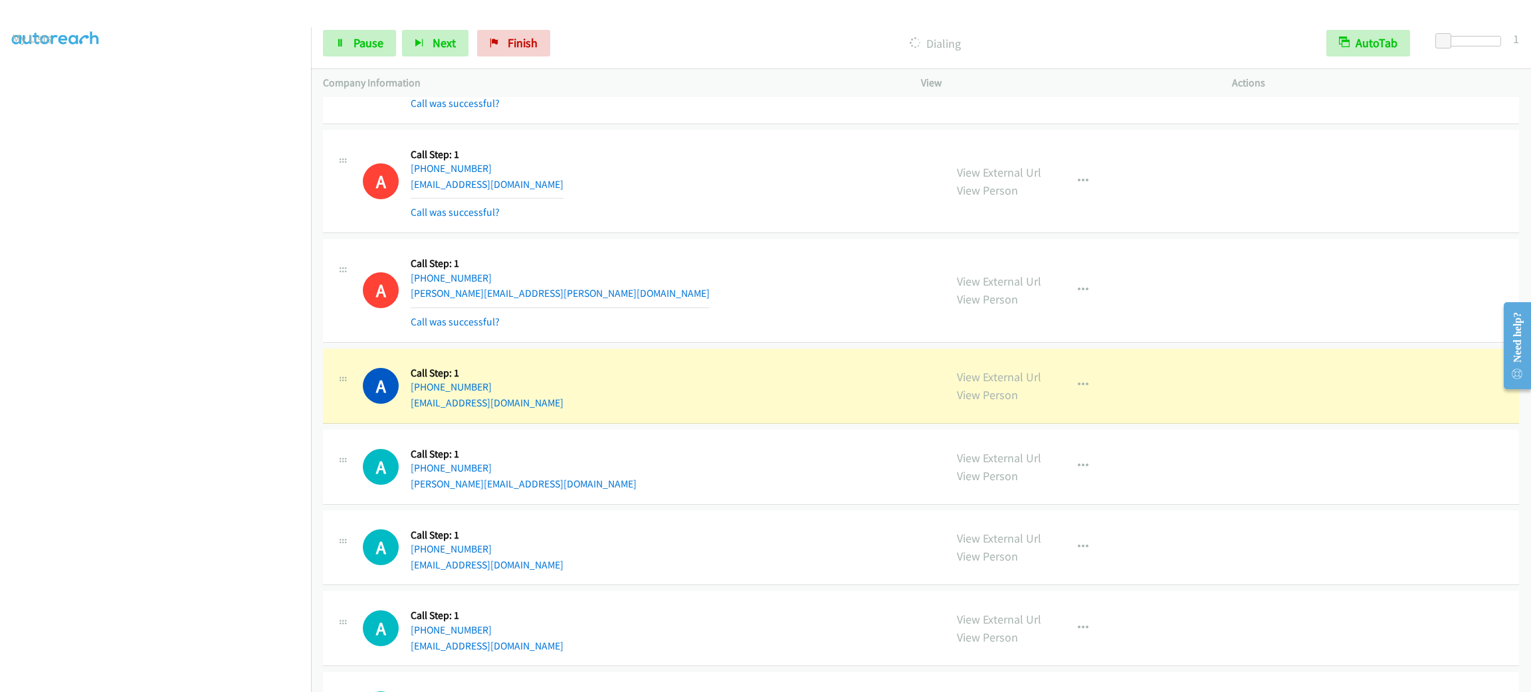
scroll to position [12210, 0]
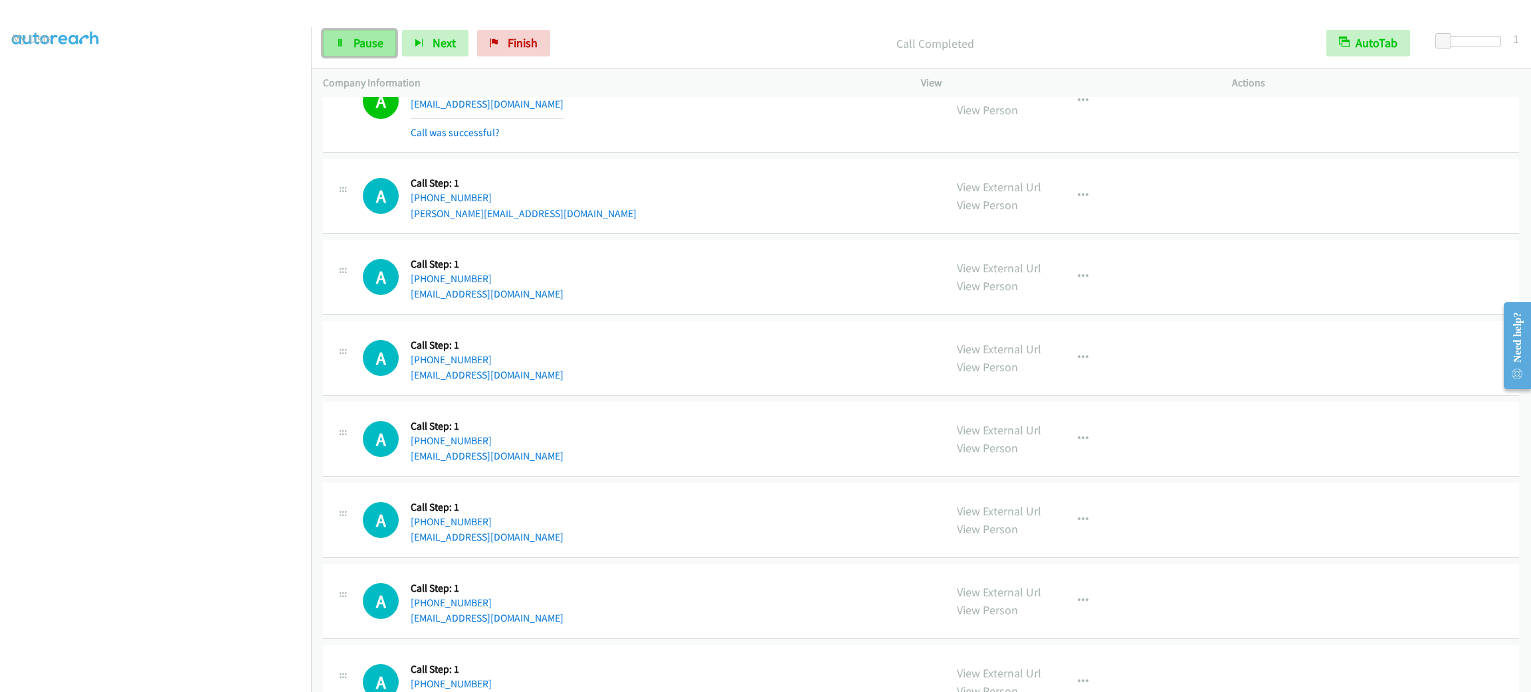
click at [346, 45] on link "Pause" at bounding box center [359, 43] width 73 height 27
click at [346, 39] on link "Start Calls" at bounding box center [370, 43] width 95 height 27
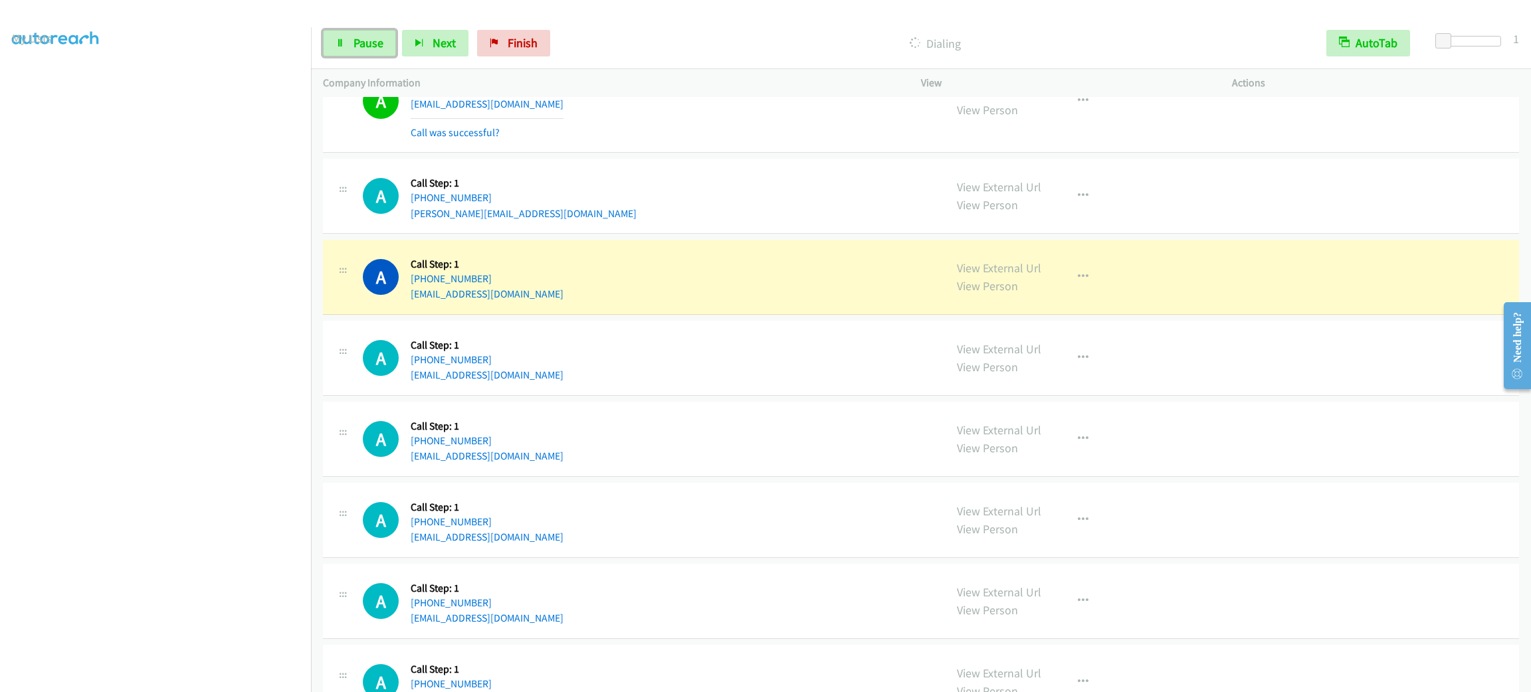
drag, startPoint x: 369, startPoint y: 49, endPoint x: 389, endPoint y: 27, distance: 30.1
click at [369, 49] on span "Pause" at bounding box center [368, 42] width 30 height 15
